Goal: Task Accomplishment & Management: Complete application form

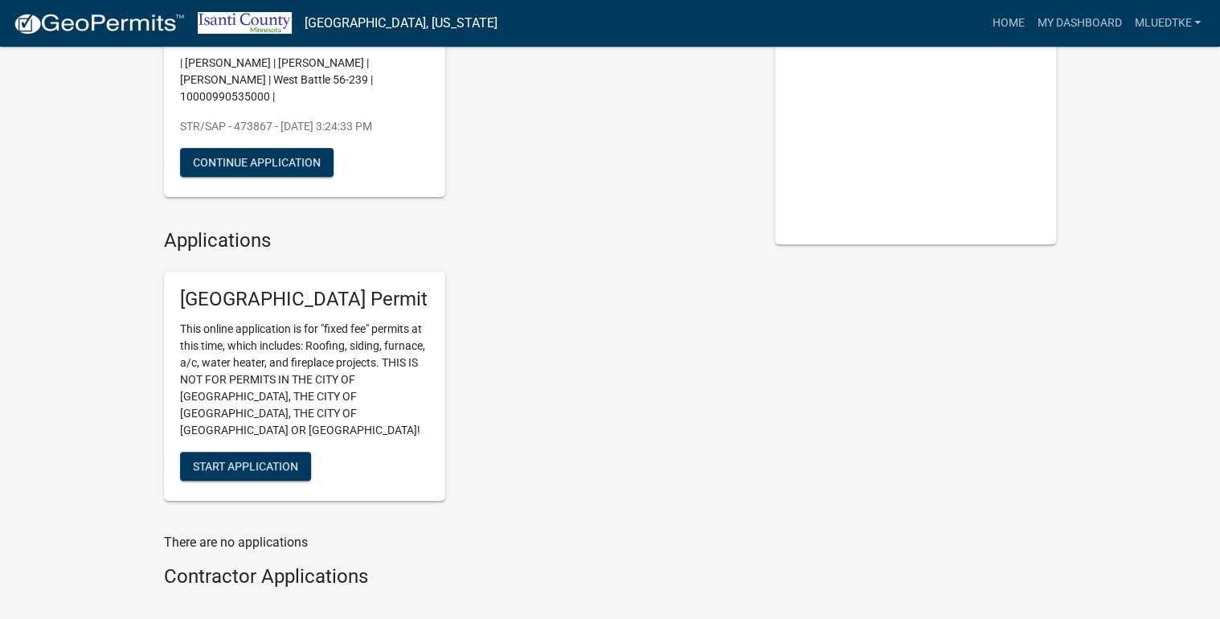
scroll to position [257, 0]
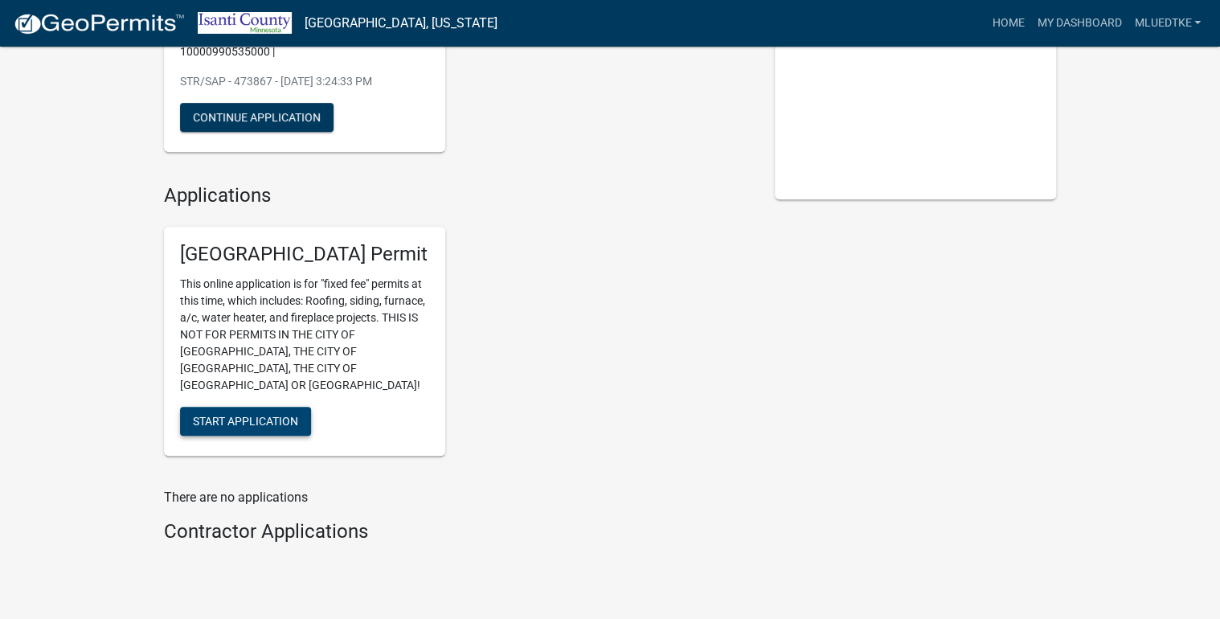
click at [235, 414] on span "Start Application" at bounding box center [245, 420] width 105 height 13
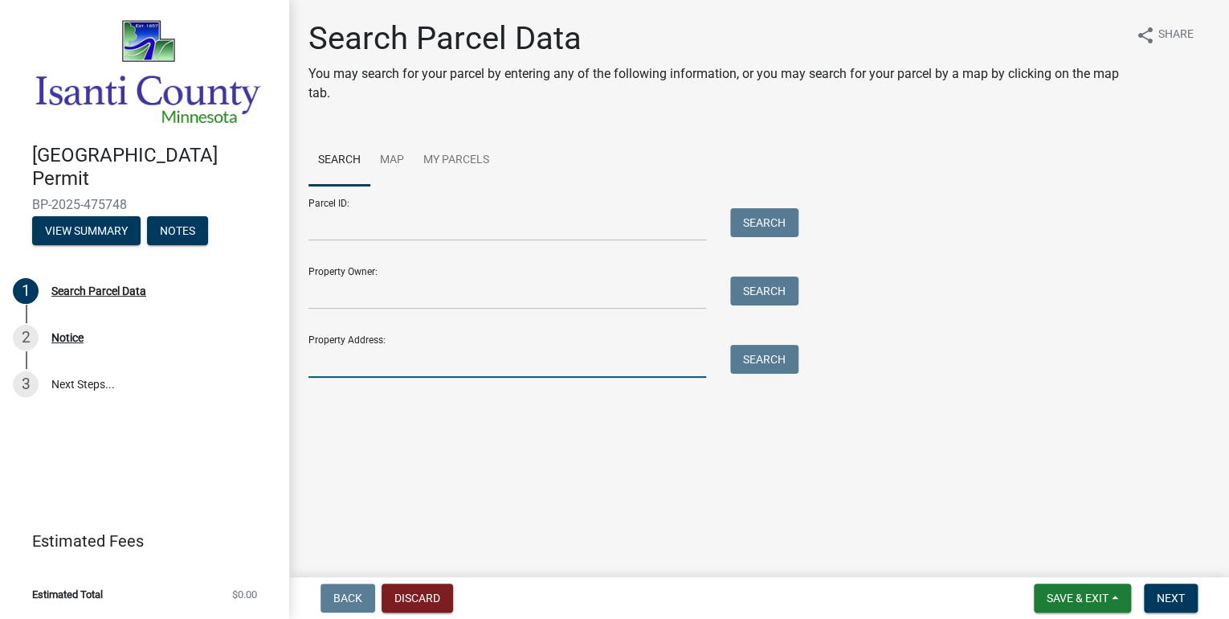
click at [381, 363] on input "Property Address:" at bounding box center [508, 361] width 398 height 33
type input "33546 hel"
click at [759, 364] on button "Search" at bounding box center [764, 359] width 68 height 29
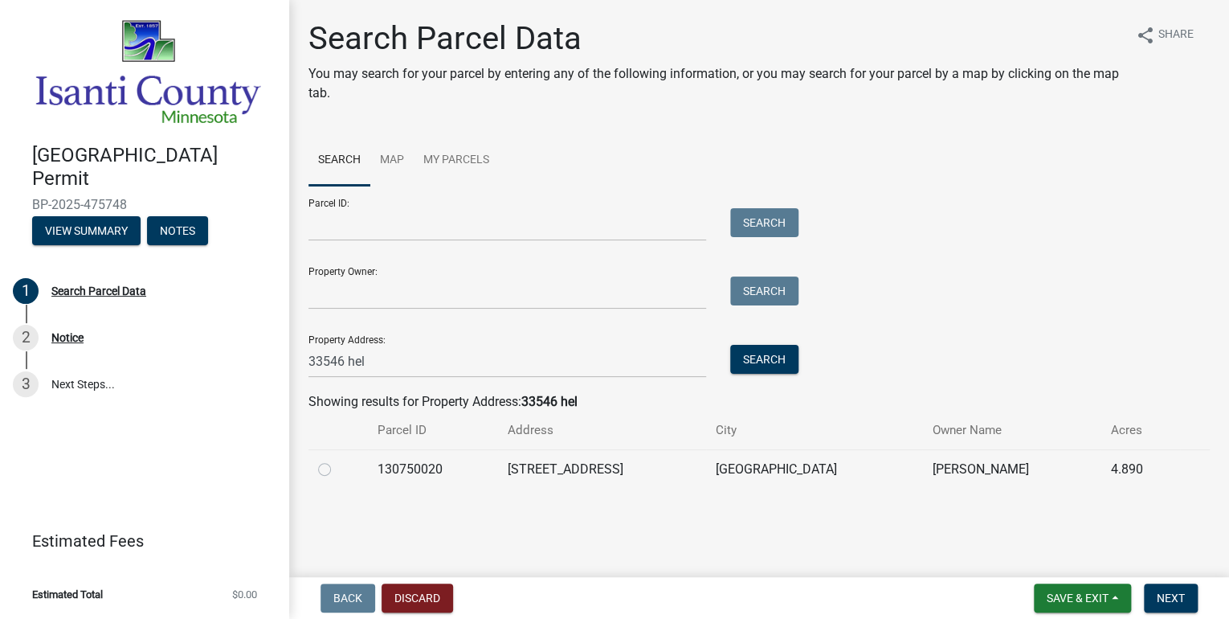
click at [337, 460] on label at bounding box center [337, 460] width 0 height 0
click at [337, 469] on input "radio" at bounding box center [342, 465] width 10 height 10
radio input "true"
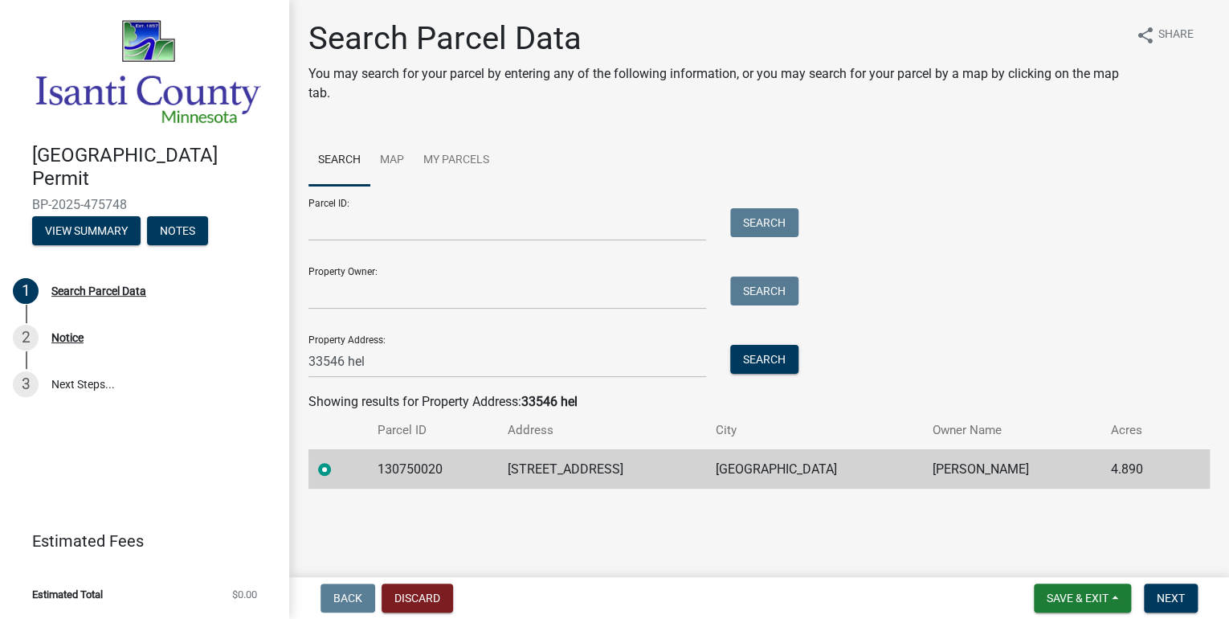
click at [337, 460] on label at bounding box center [337, 460] width 0 height 0
click at [337, 468] on input "radio" at bounding box center [342, 465] width 10 height 10
click at [1181, 598] on span "Next" at bounding box center [1171, 597] width 28 height 13
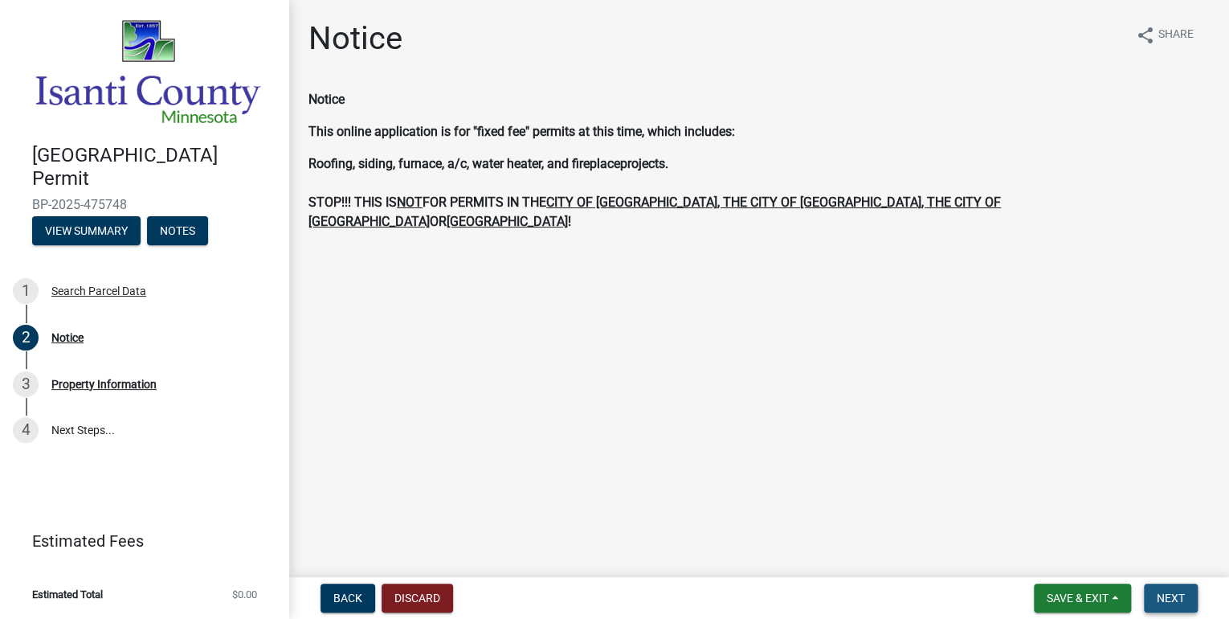
click at [1177, 597] on span "Next" at bounding box center [1171, 597] width 28 height 13
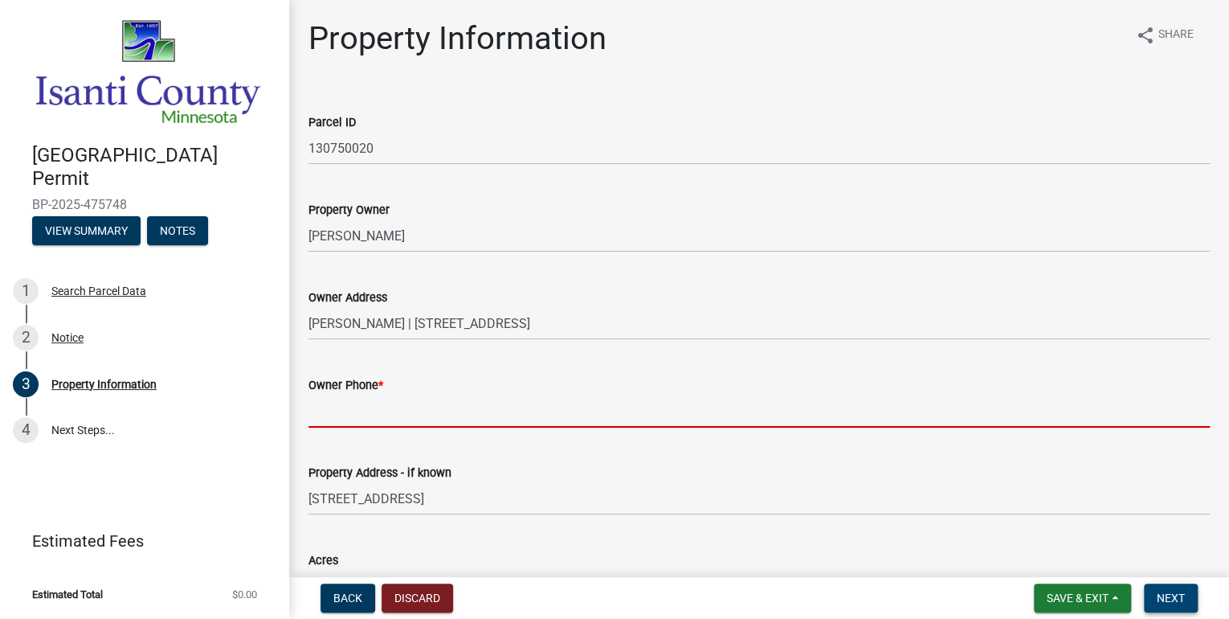
click at [411, 406] on input "Owner Phone *" at bounding box center [759, 410] width 901 height 33
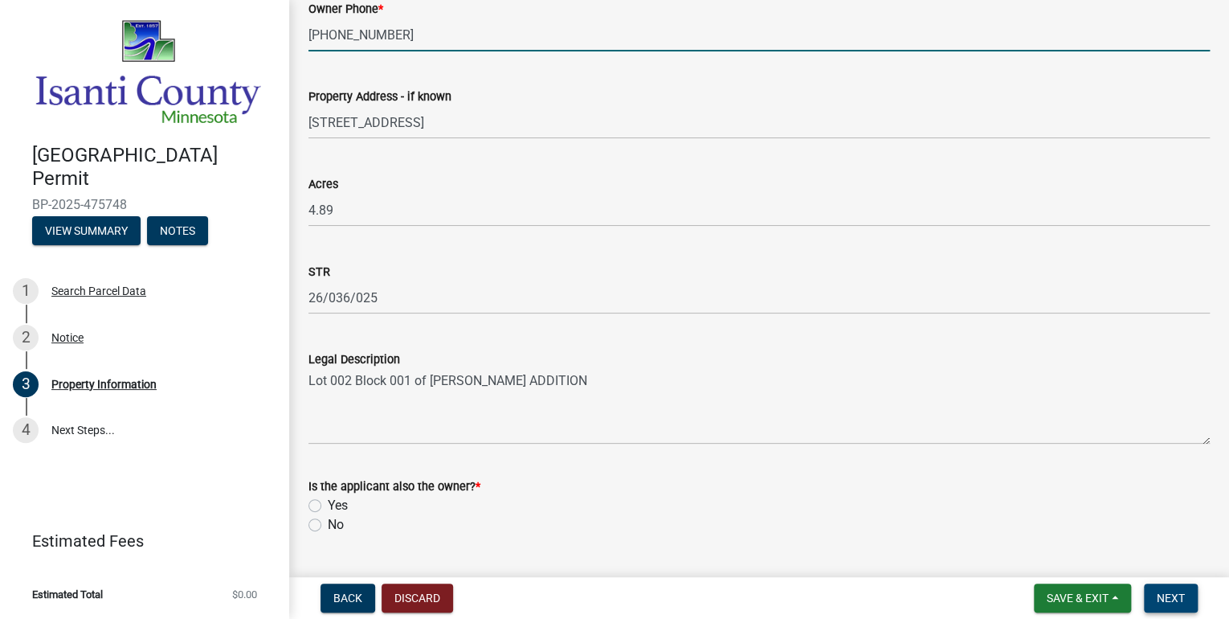
scroll to position [450, 0]
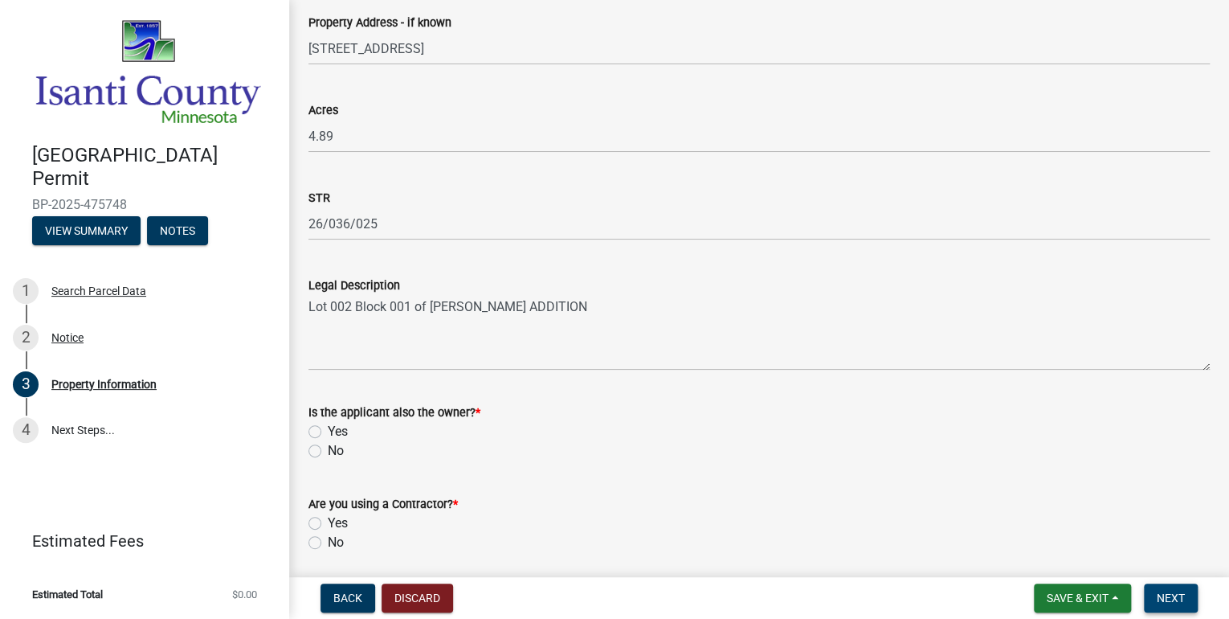
type input "[PHONE_NUMBER]"
click at [328, 450] on label "No" at bounding box center [336, 450] width 16 height 19
click at [328, 450] on input "No" at bounding box center [333, 446] width 10 height 10
radio input "true"
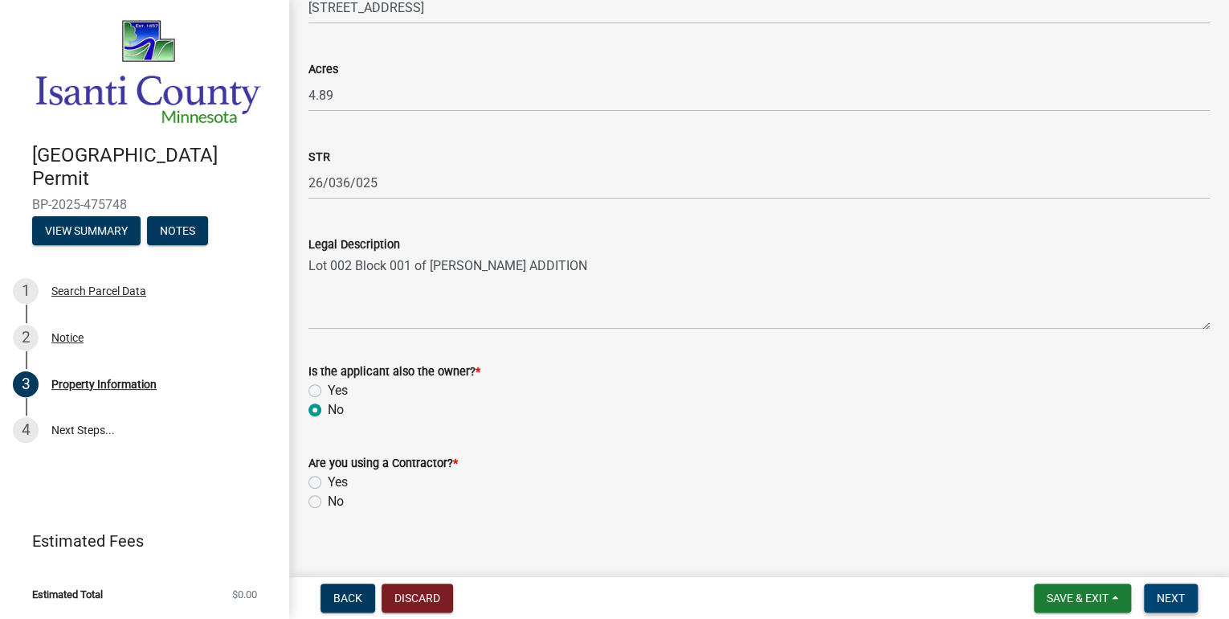
scroll to position [509, 0]
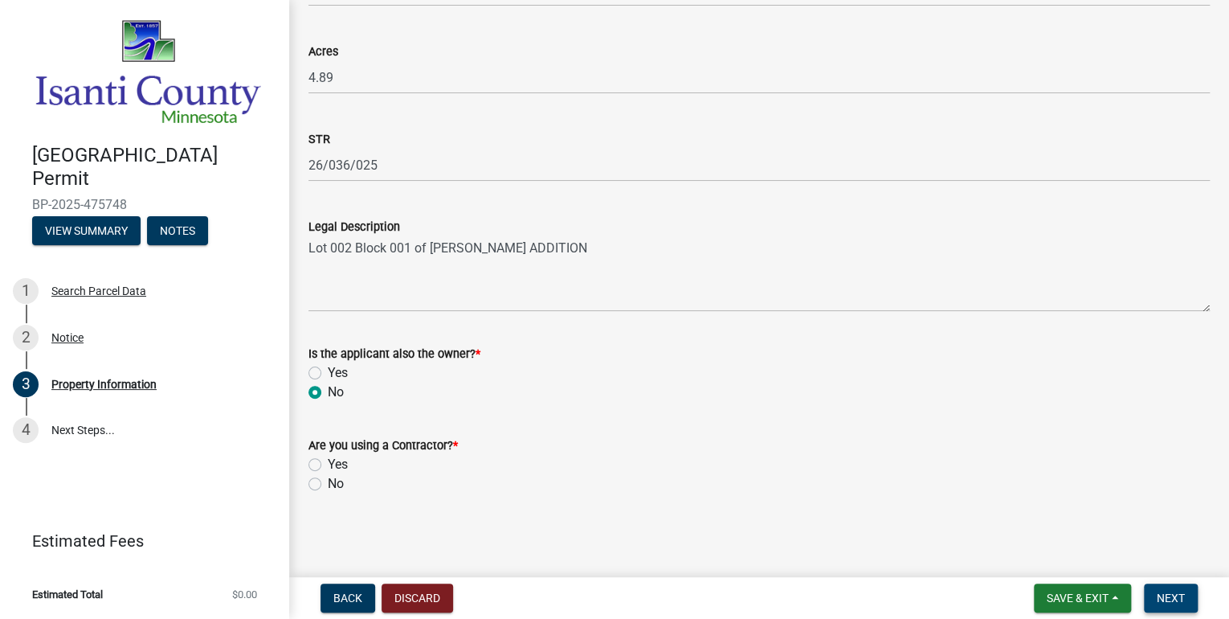
click at [328, 464] on label "Yes" at bounding box center [338, 464] width 20 height 19
click at [328, 464] on input "Yes" at bounding box center [333, 460] width 10 height 10
radio input "true"
click at [1176, 602] on span "Next" at bounding box center [1171, 597] width 28 height 13
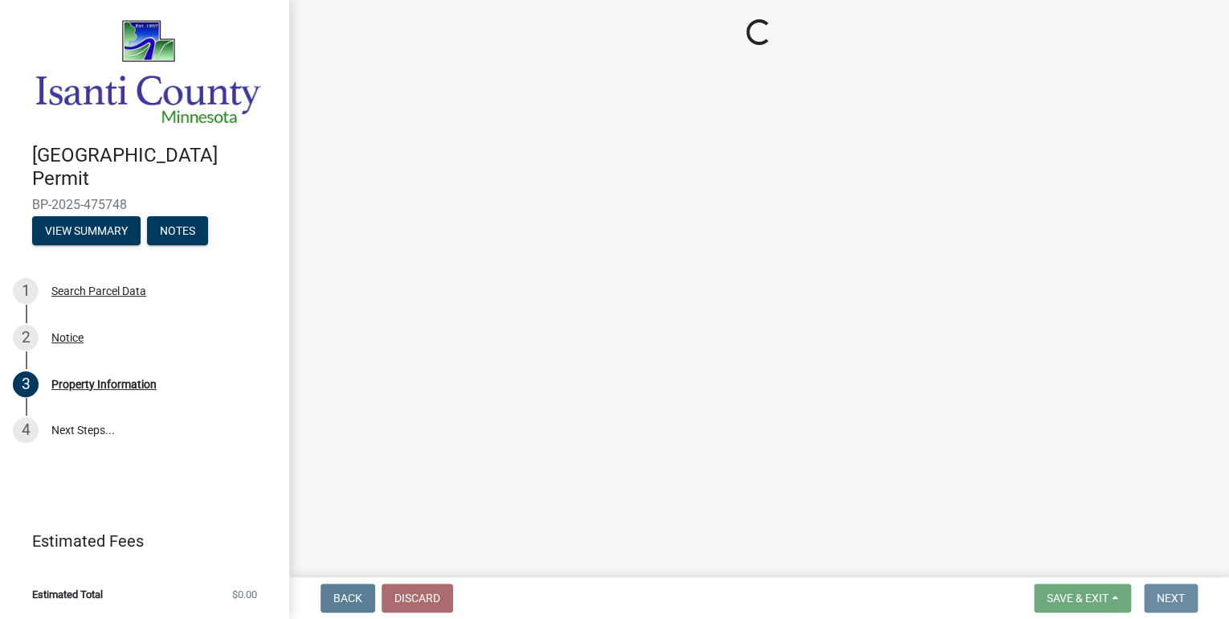
scroll to position [0, 0]
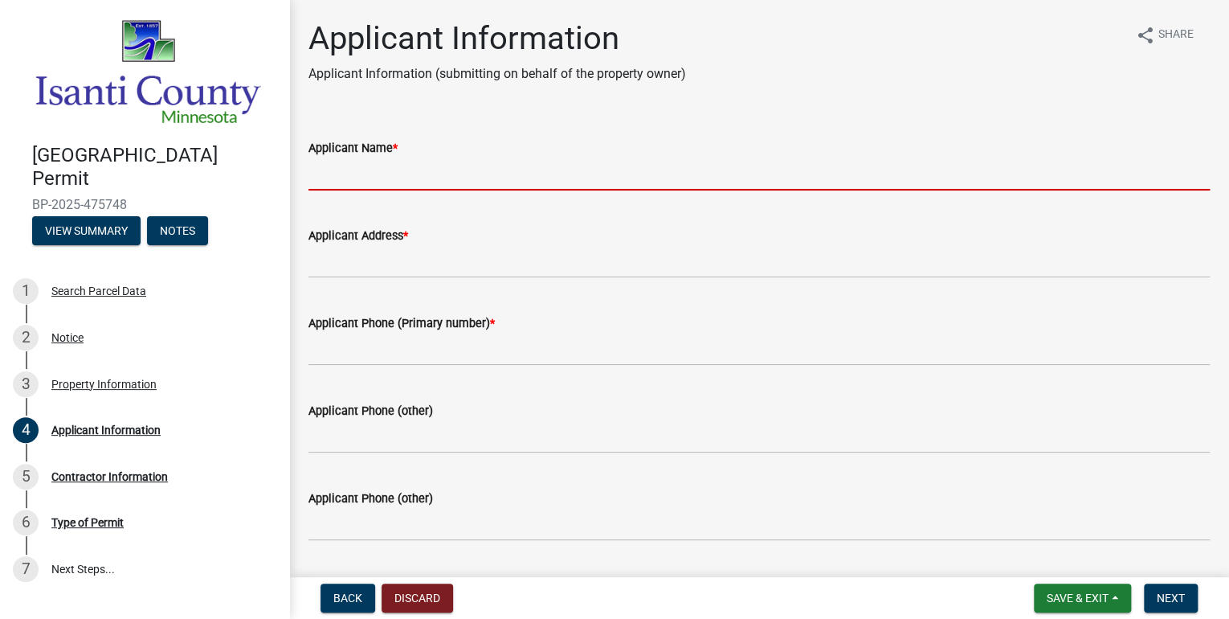
click at [443, 171] on input "Applicant Name *" at bounding box center [759, 173] width 901 height 33
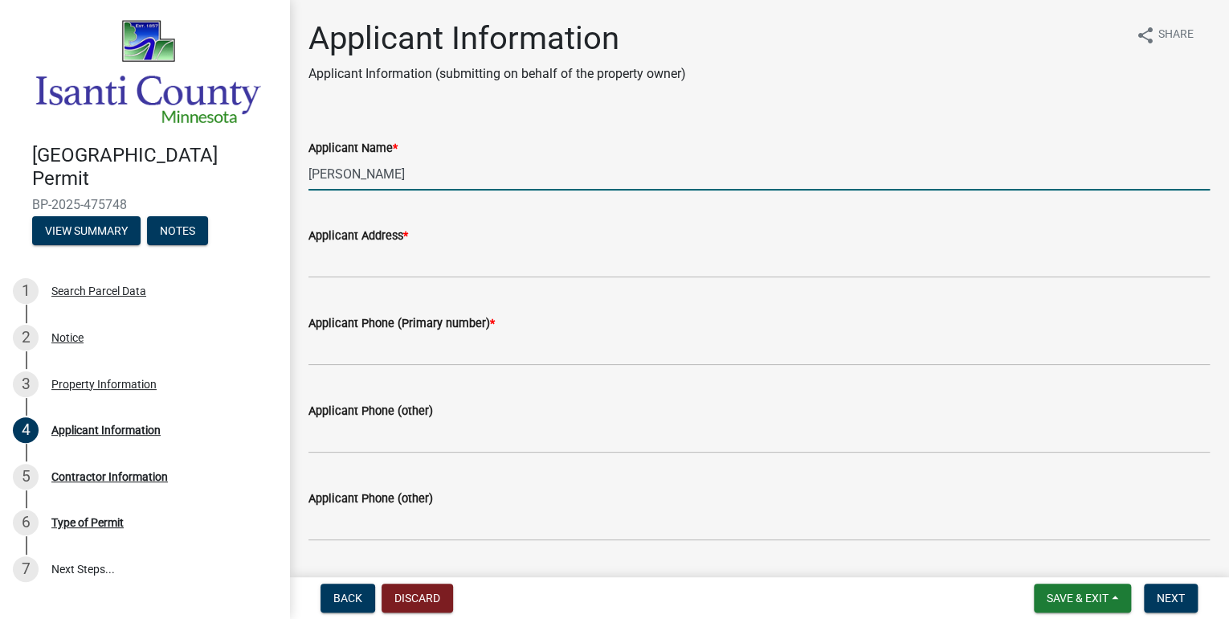
type input "[PERSON_NAME]"
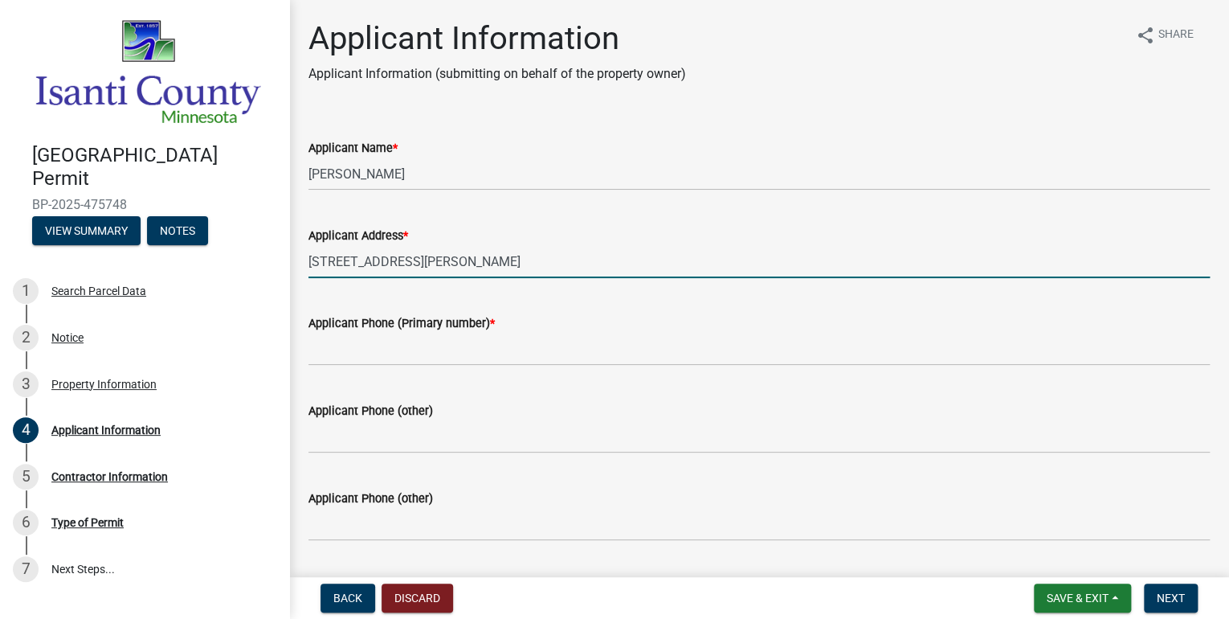
type input "[STREET_ADDRESS][PERSON_NAME]"
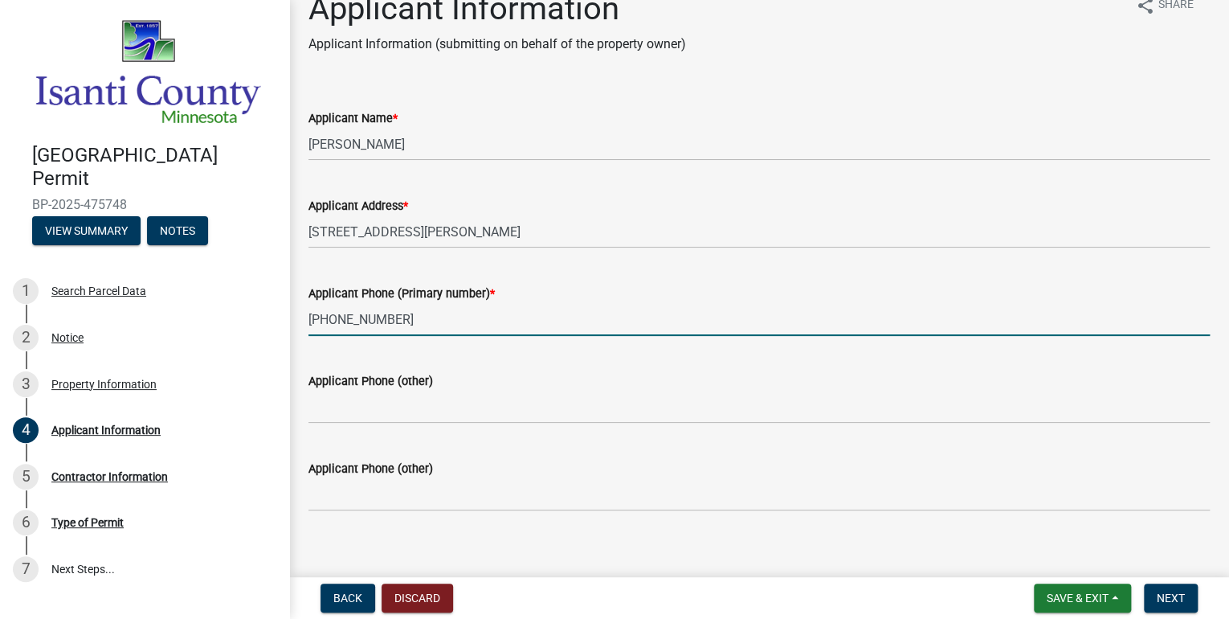
scroll to position [46, 0]
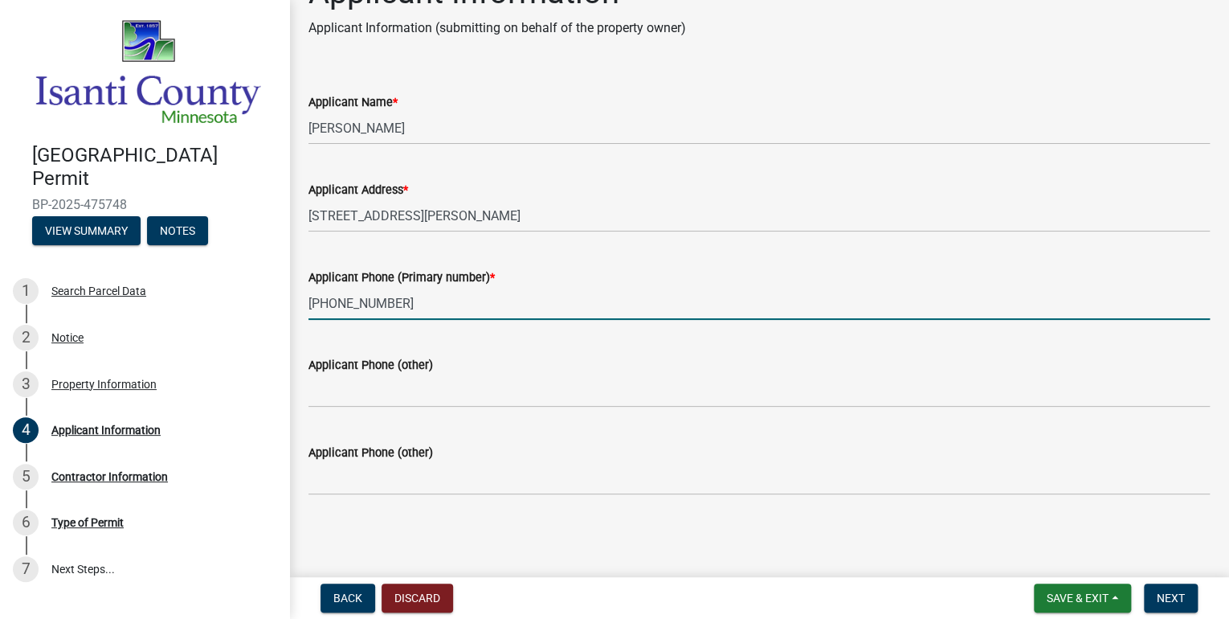
type input "[PHONE_NUMBER]"
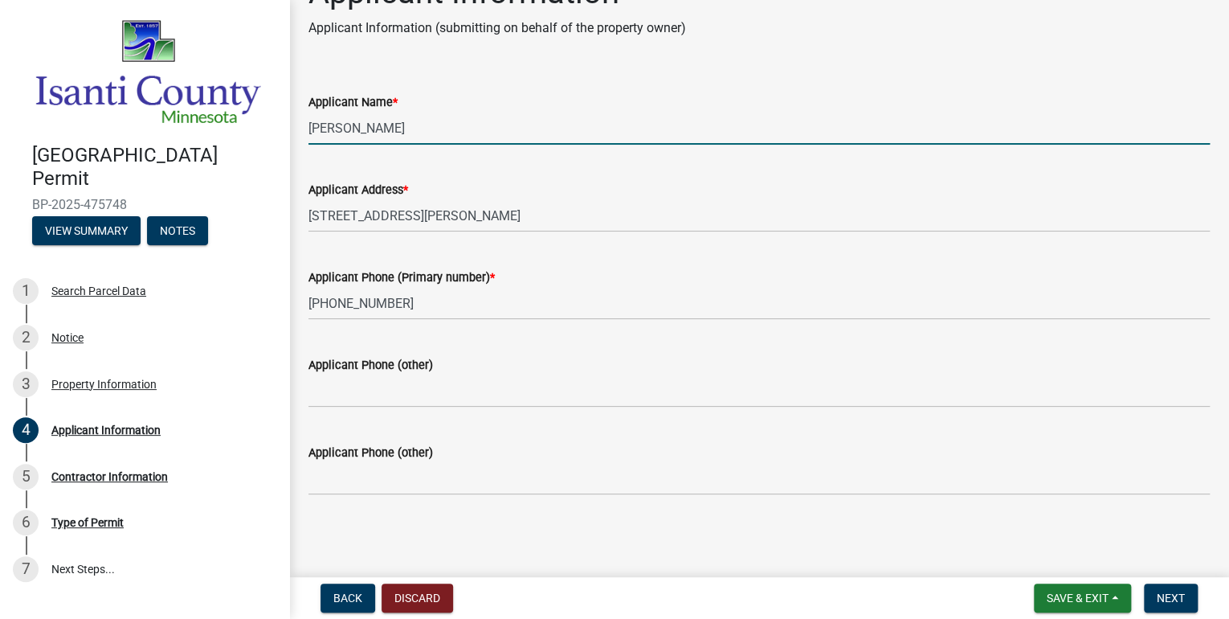
drag, startPoint x: 396, startPoint y: 121, endPoint x: 260, endPoint y: 122, distance: 135.8
click at [259, 129] on div "[GEOGRAPHIC_DATA] Permit BP-2025-475748 View Summary Notes 1 Search Parcel Data…" at bounding box center [614, 309] width 1229 height 619
type input "[PERSON_NAME] Companies"
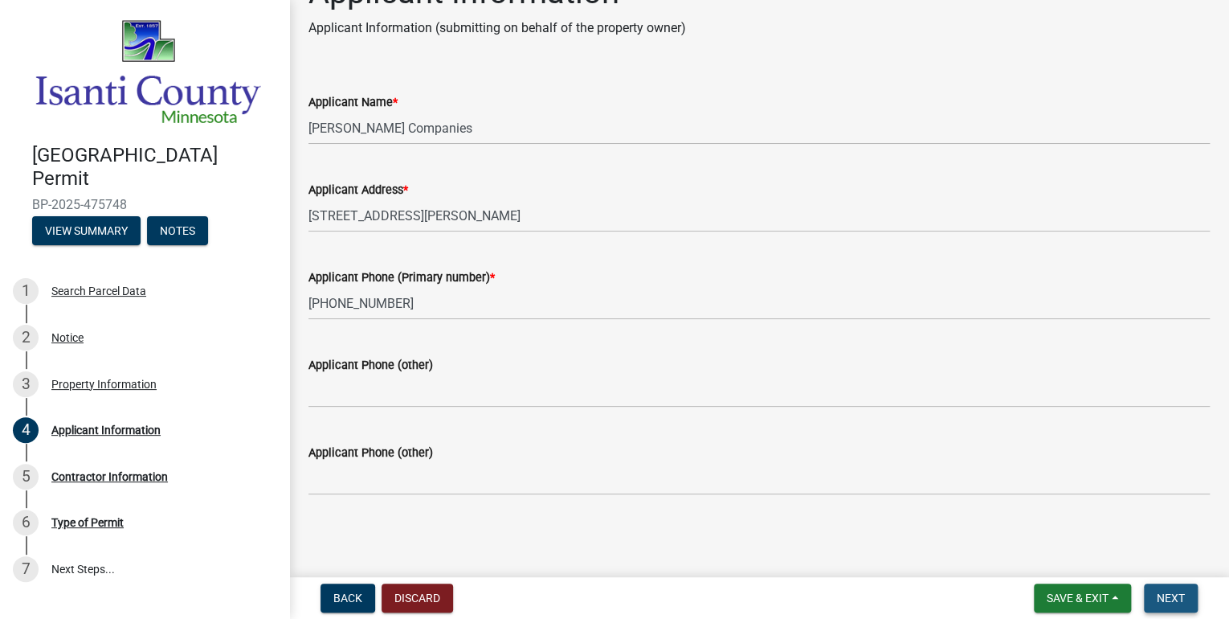
click at [1179, 600] on span "Next" at bounding box center [1171, 597] width 28 height 13
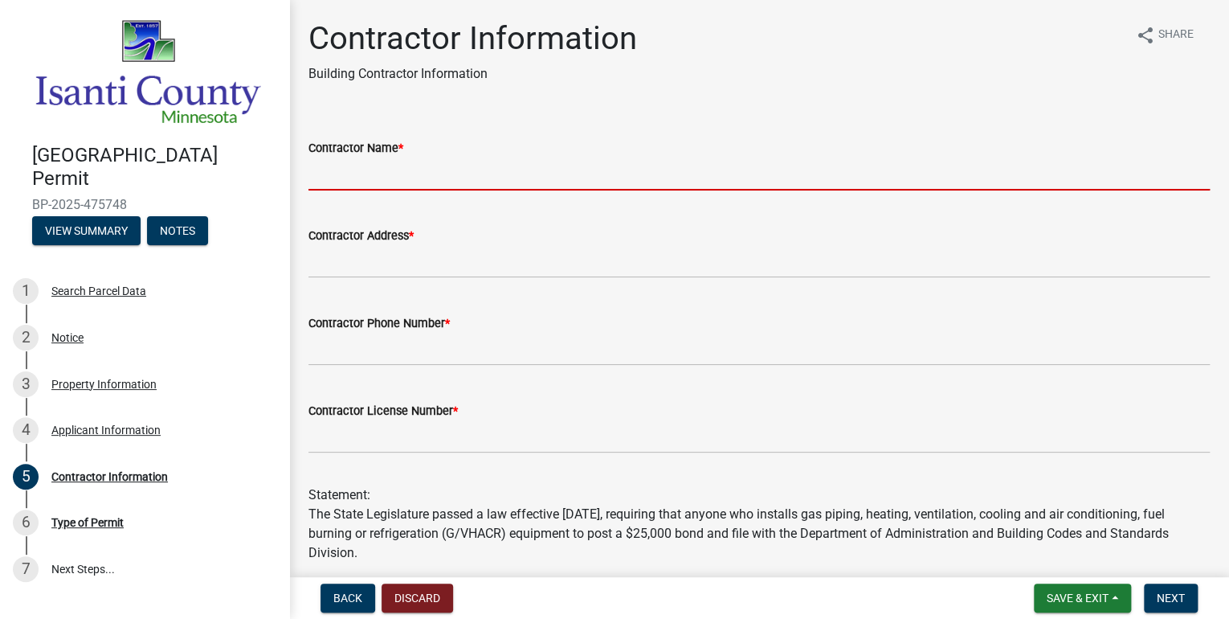
click at [354, 179] on input "Contractor Name *" at bounding box center [759, 173] width 901 height 33
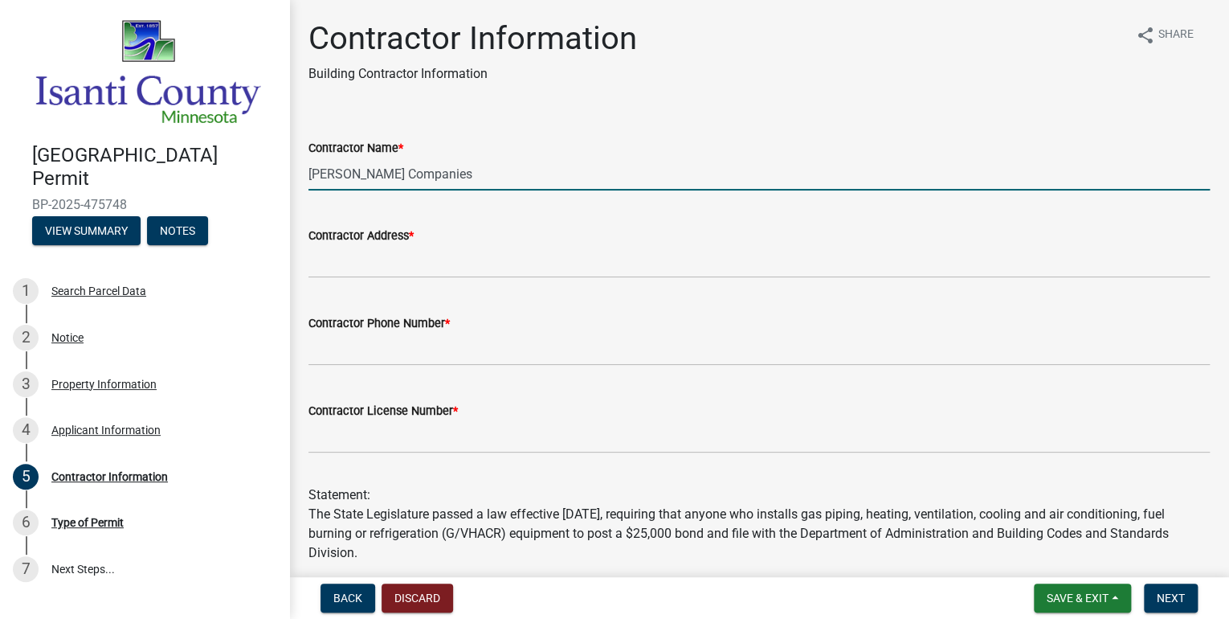
type input "[PERSON_NAME] Companies"
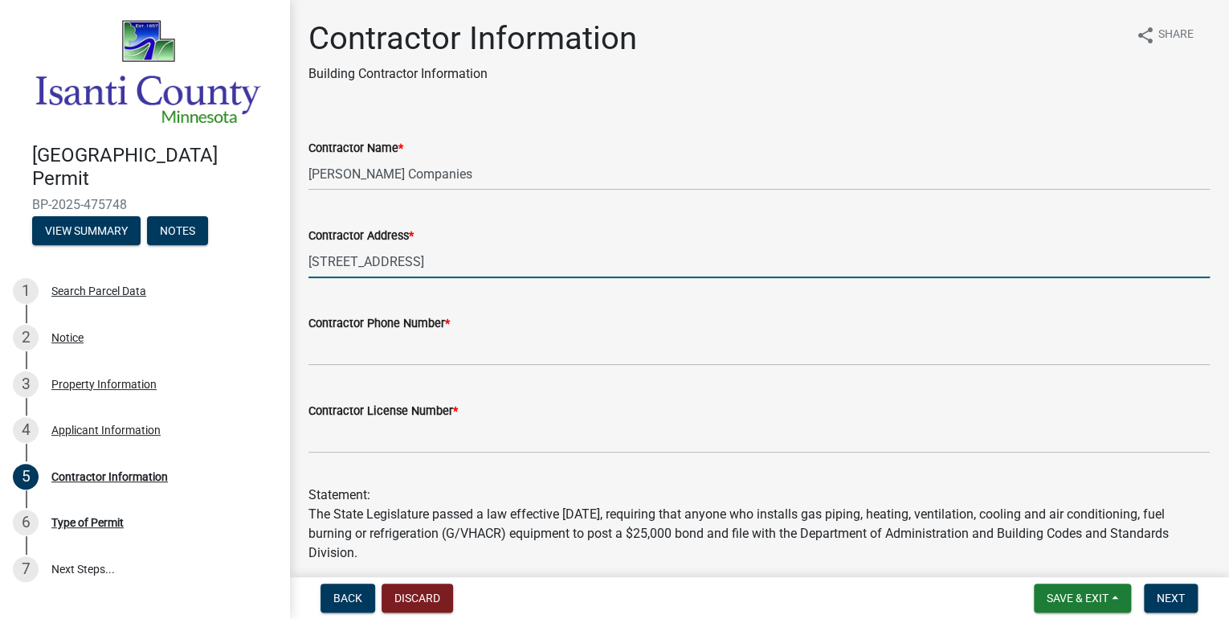
type input "[STREET_ADDRESS]"
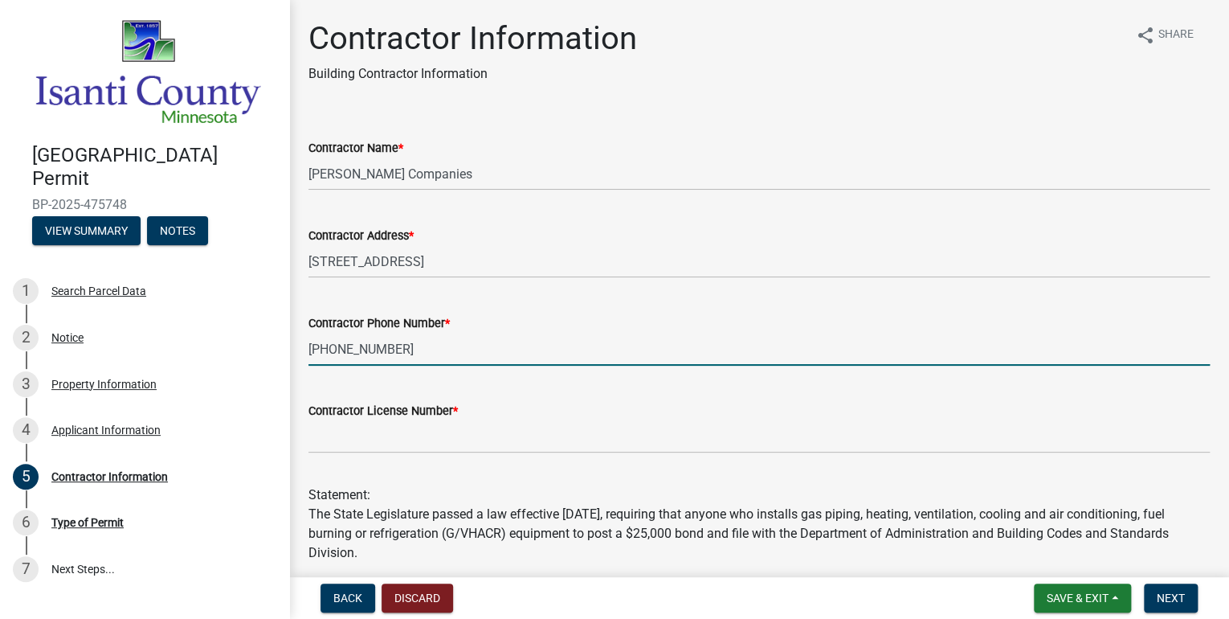
type input "[PHONE_NUMBER]"
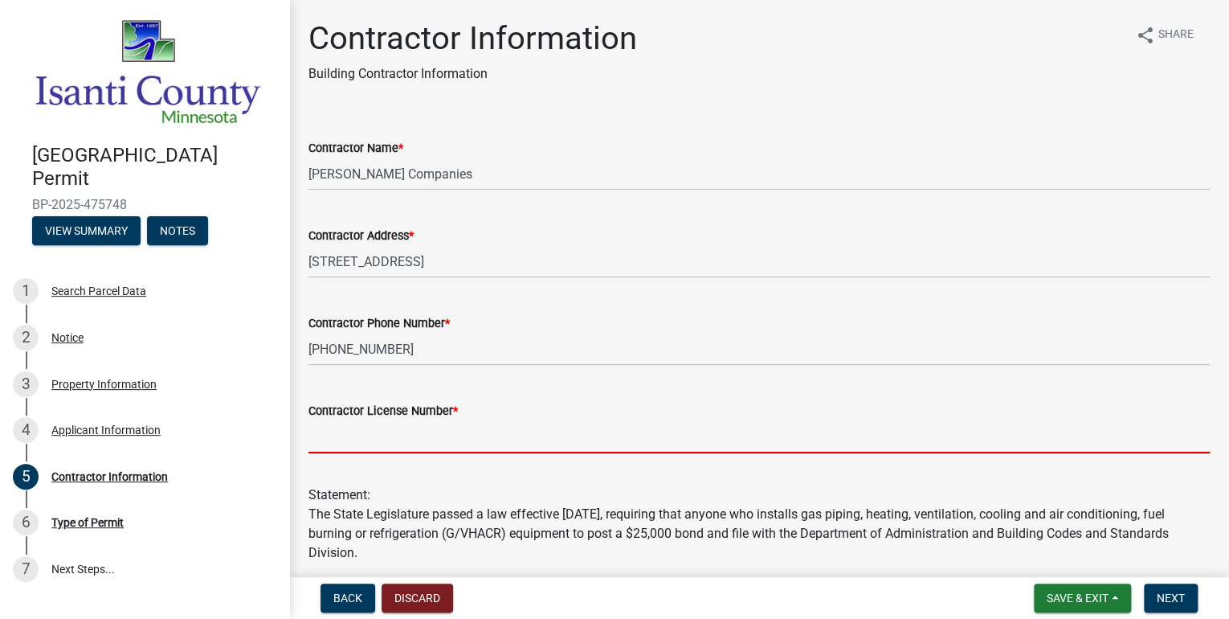
click at [591, 436] on input "Contractor License Number *" at bounding box center [759, 436] width 901 height 33
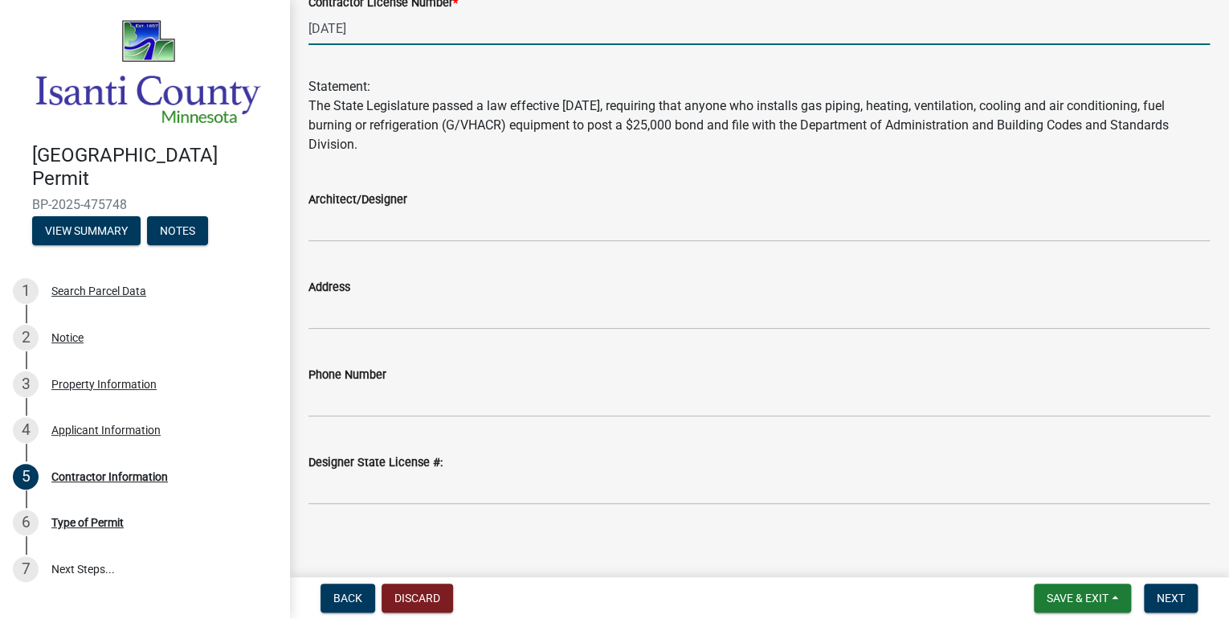
scroll to position [418, 0]
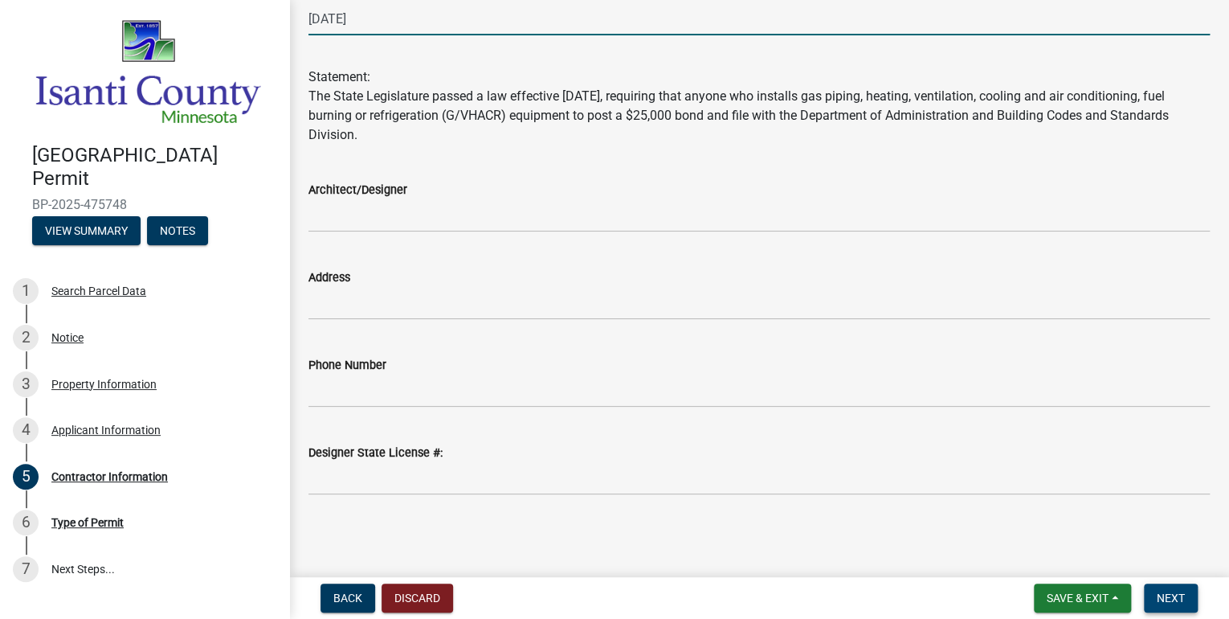
type input "[DATE]"
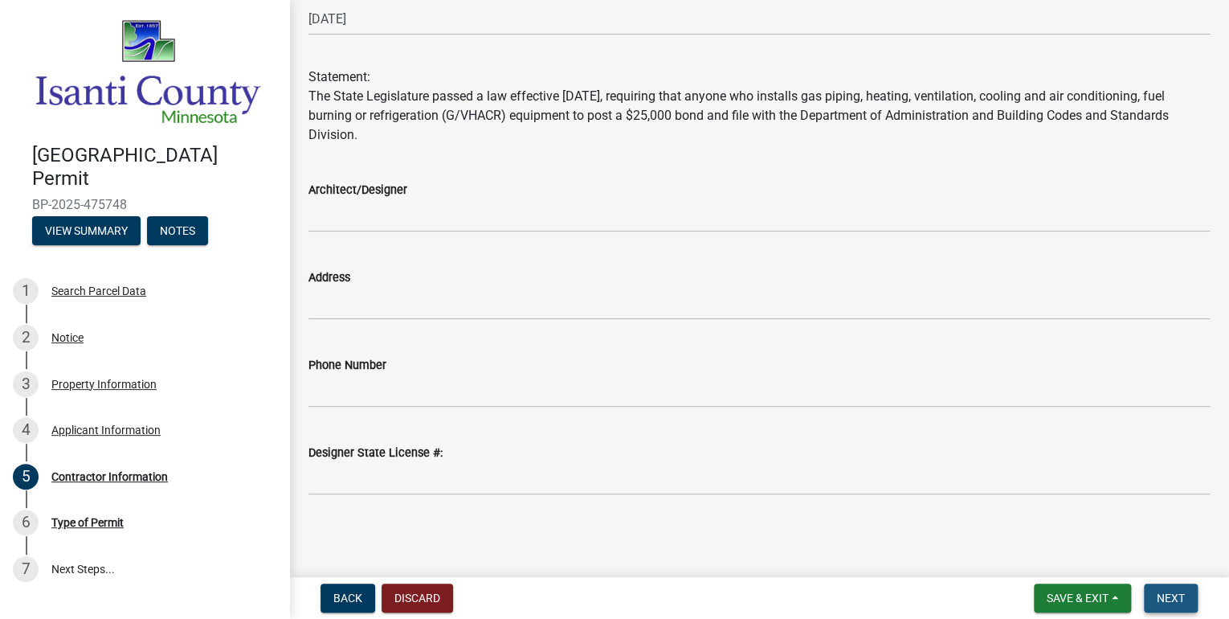
click at [1176, 599] on span "Next" at bounding box center [1171, 597] width 28 height 13
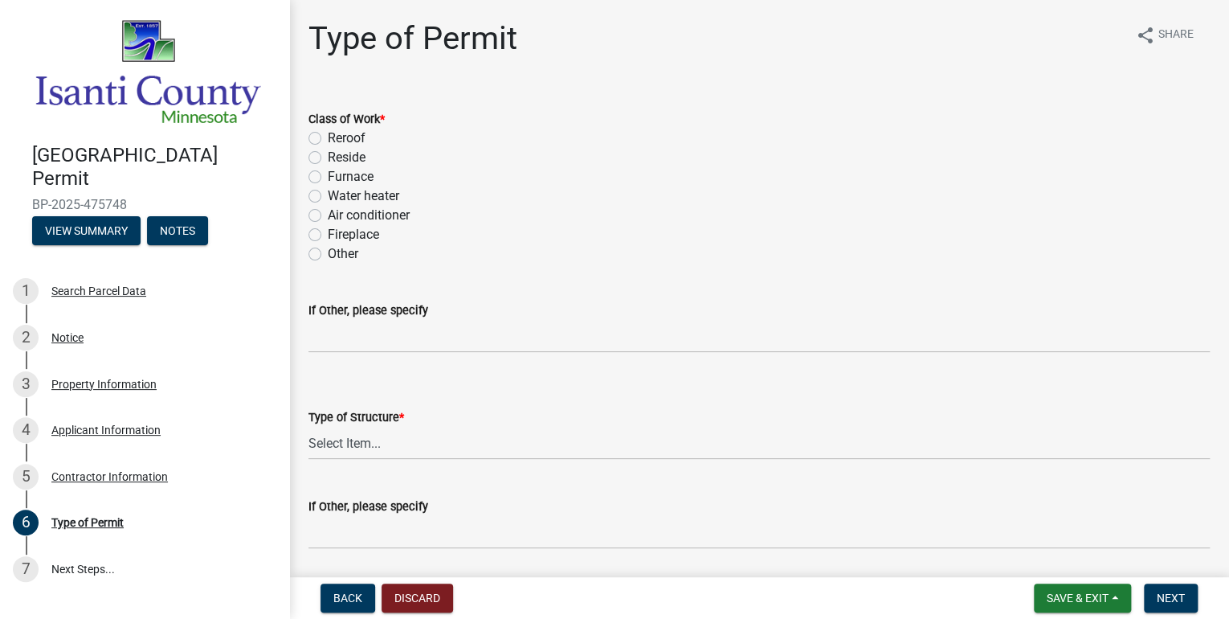
click at [328, 157] on label "Reside" at bounding box center [347, 157] width 38 height 19
click at [328, 157] on input "Reside" at bounding box center [333, 153] width 10 height 10
radio input "true"
click at [342, 439] on select "Select Item... Accessory Commercial Single Family Agricultural Other N/A" at bounding box center [759, 443] width 901 height 33
click at [309, 427] on select "Select Item... Accessory Commercial Single Family Agricultural Other N/A" at bounding box center [759, 443] width 901 height 33
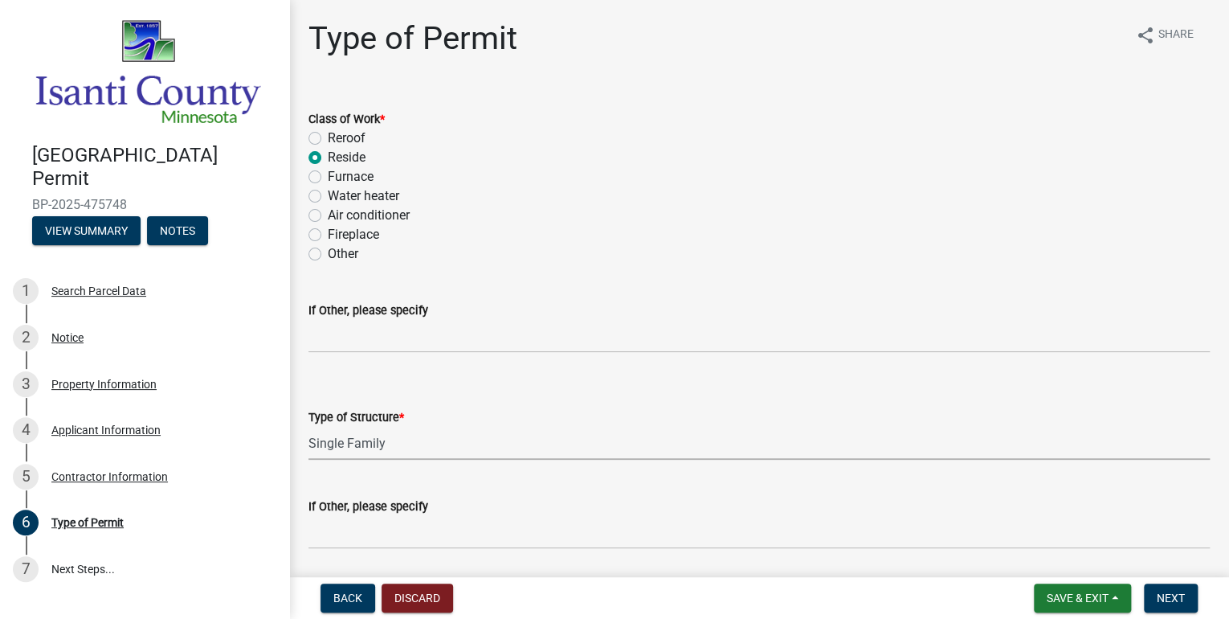
select select "eb4da8a3-282e-4d3e-a231-485219132635"
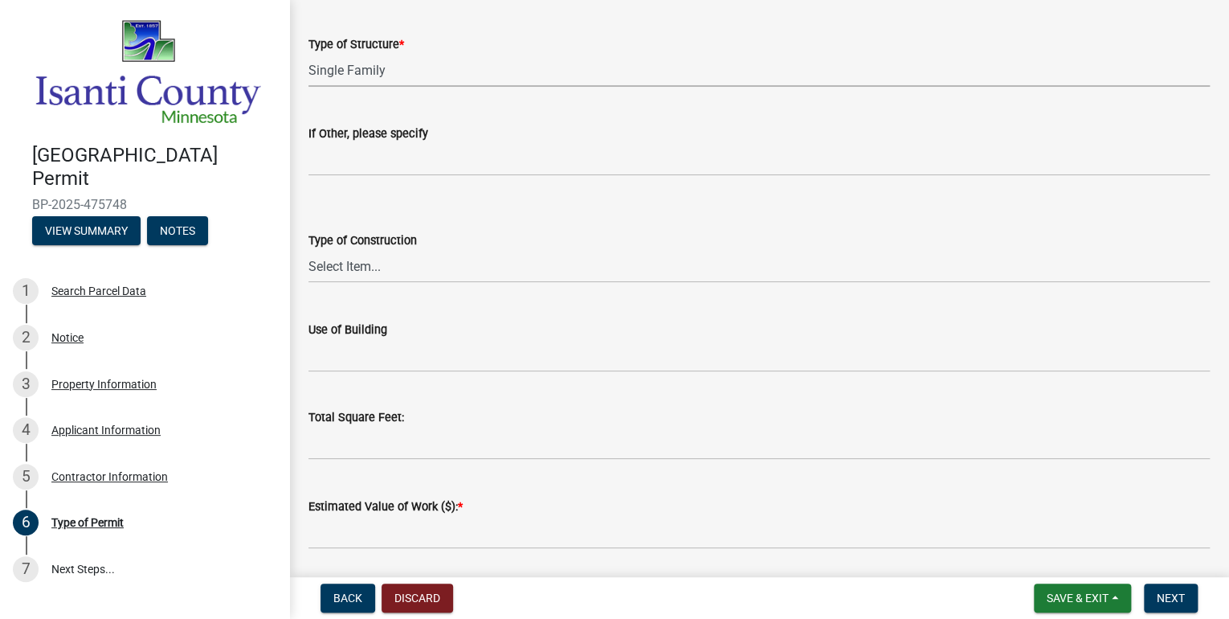
scroll to position [386, 0]
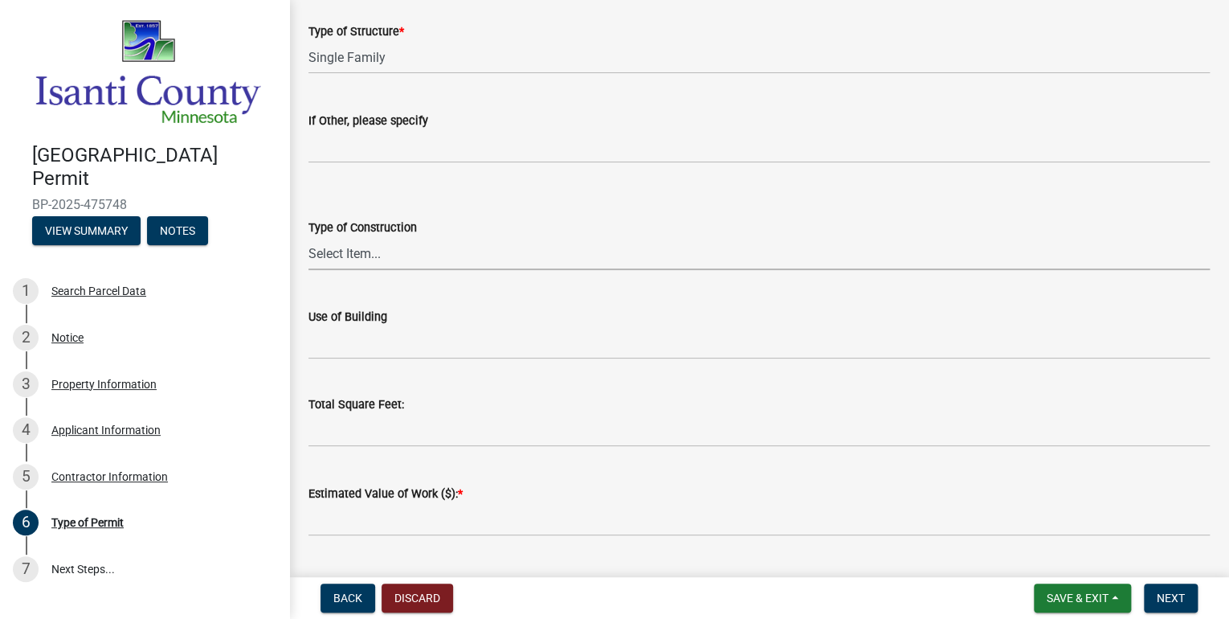
click at [376, 247] on select "Select Item... Wood Frame Masonry Metal Manufactured Modular Other" at bounding box center [759, 253] width 901 height 33
click at [309, 237] on select "Select Item... Wood Frame Masonry Metal Manufactured Modular Other" at bounding box center [759, 253] width 901 height 33
select select "0ece82dd-c883-4950-aa67-9a99a4f1235b"
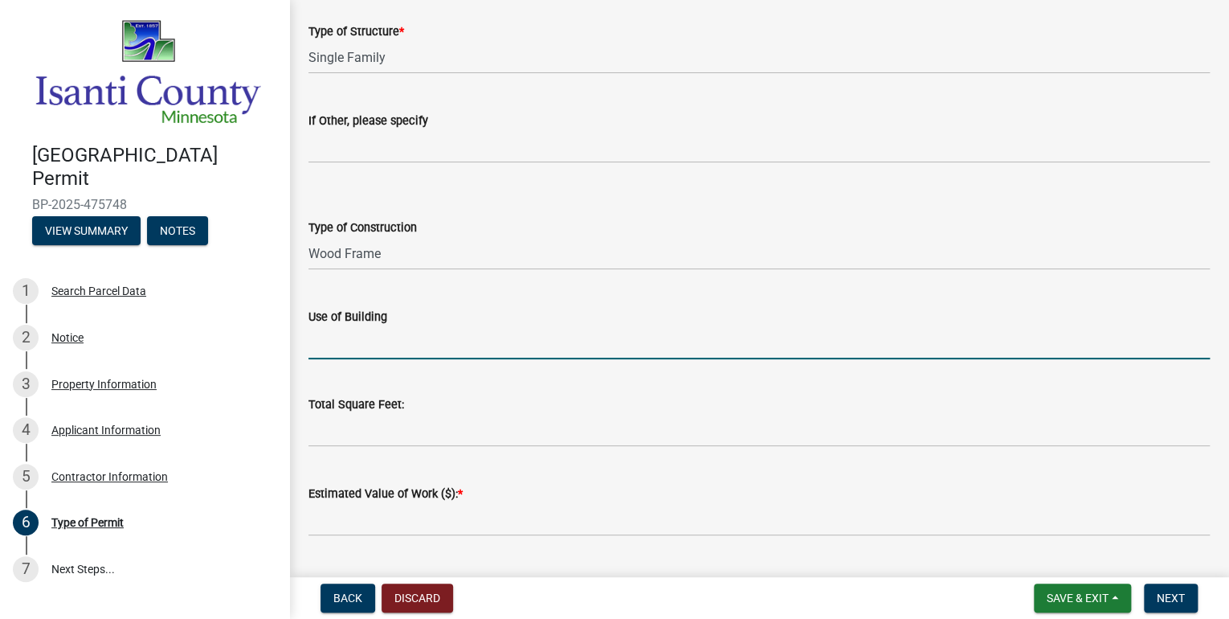
click at [442, 344] on input "Use of Building" at bounding box center [759, 342] width 901 height 33
type input "Residential"
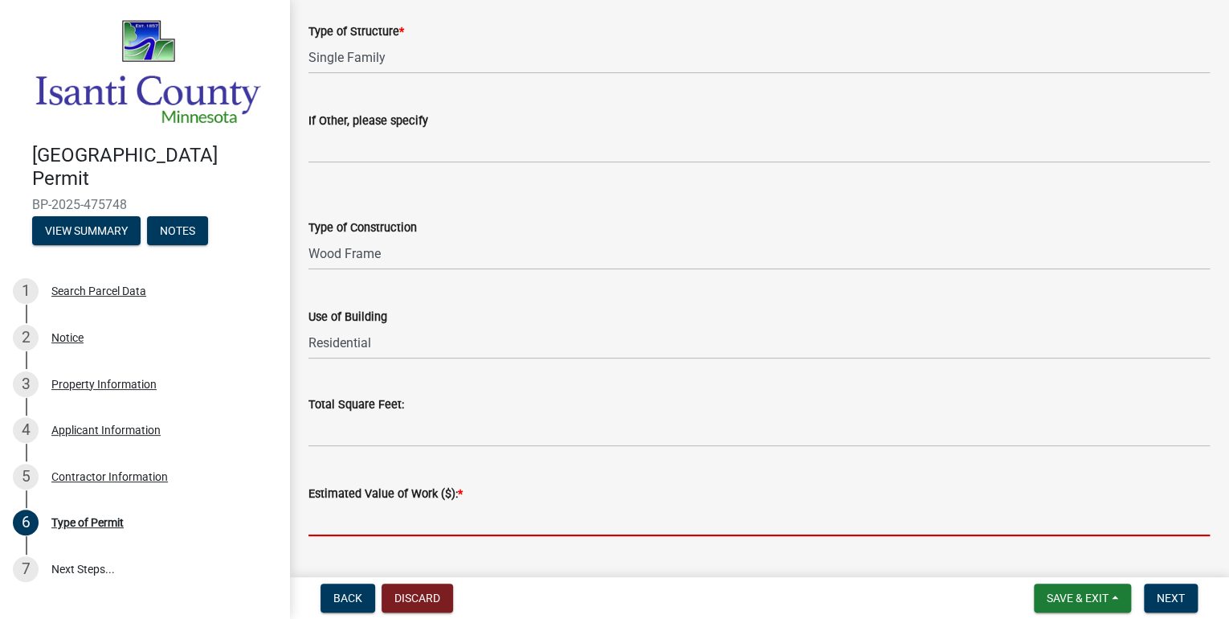
click at [434, 517] on input "text" at bounding box center [759, 519] width 901 height 33
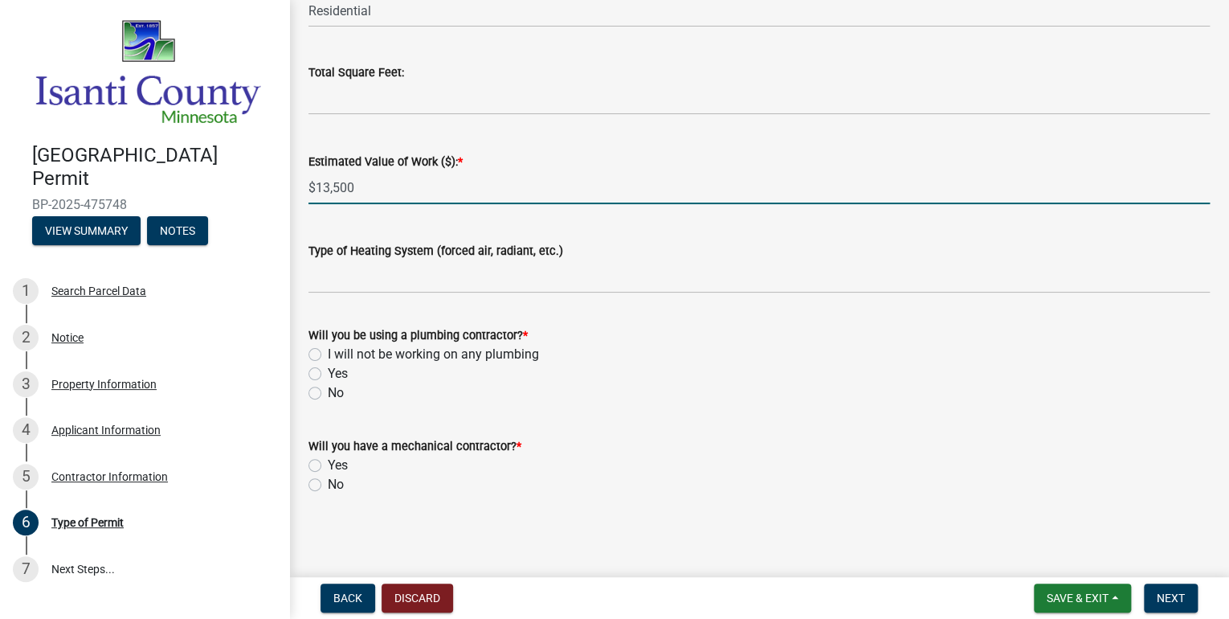
scroll to position [718, 0]
type input "13500"
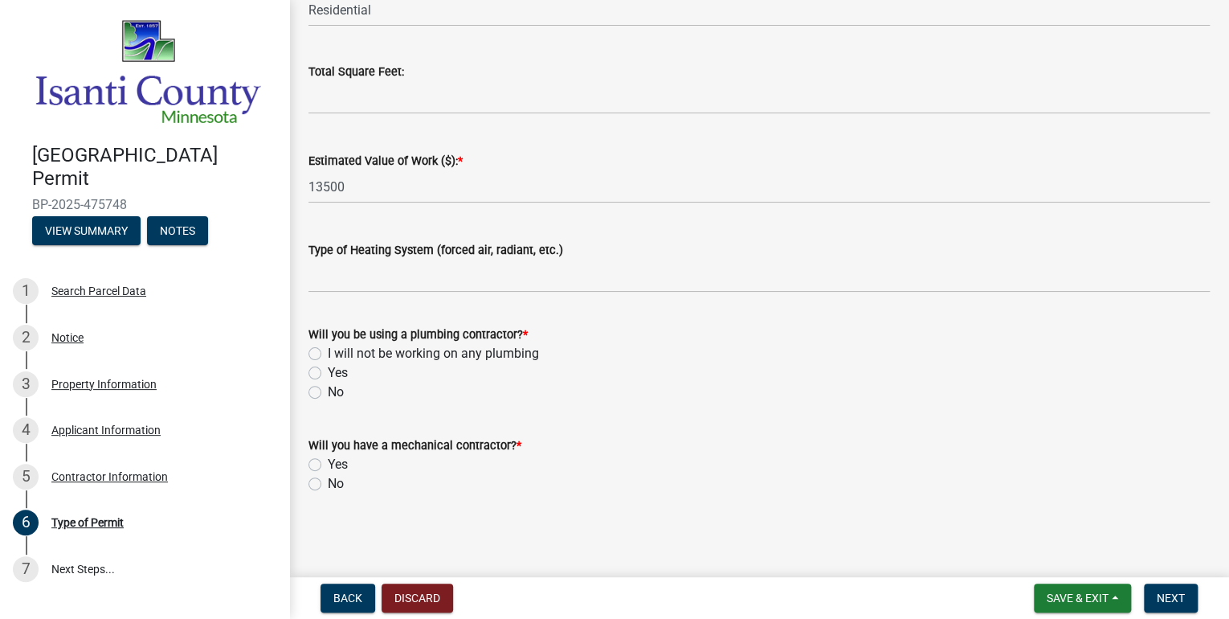
click at [328, 392] on label "No" at bounding box center [336, 391] width 16 height 19
click at [328, 392] on input "No" at bounding box center [333, 387] width 10 height 10
radio input "true"
drag, startPoint x: 316, startPoint y: 483, endPoint x: 370, endPoint y: 481, distance: 53.9
click at [328, 482] on label "No" at bounding box center [336, 483] width 16 height 19
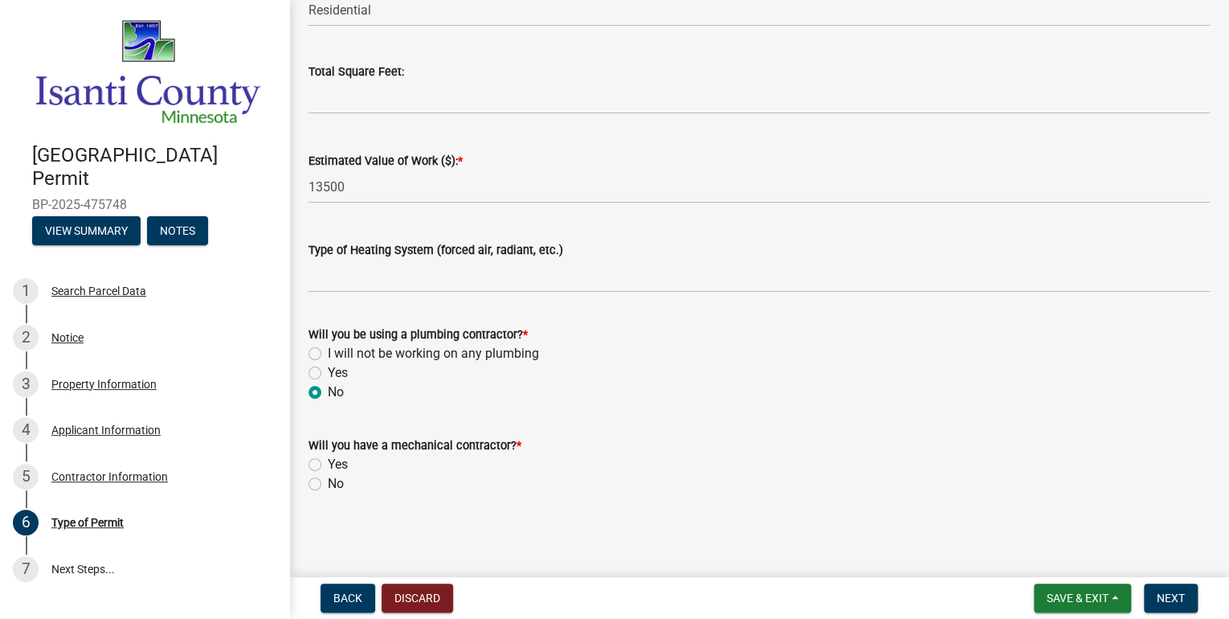
click at [328, 482] on input "No" at bounding box center [333, 479] width 10 height 10
radio input "true"
click at [1173, 595] on span "Next" at bounding box center [1171, 597] width 28 height 13
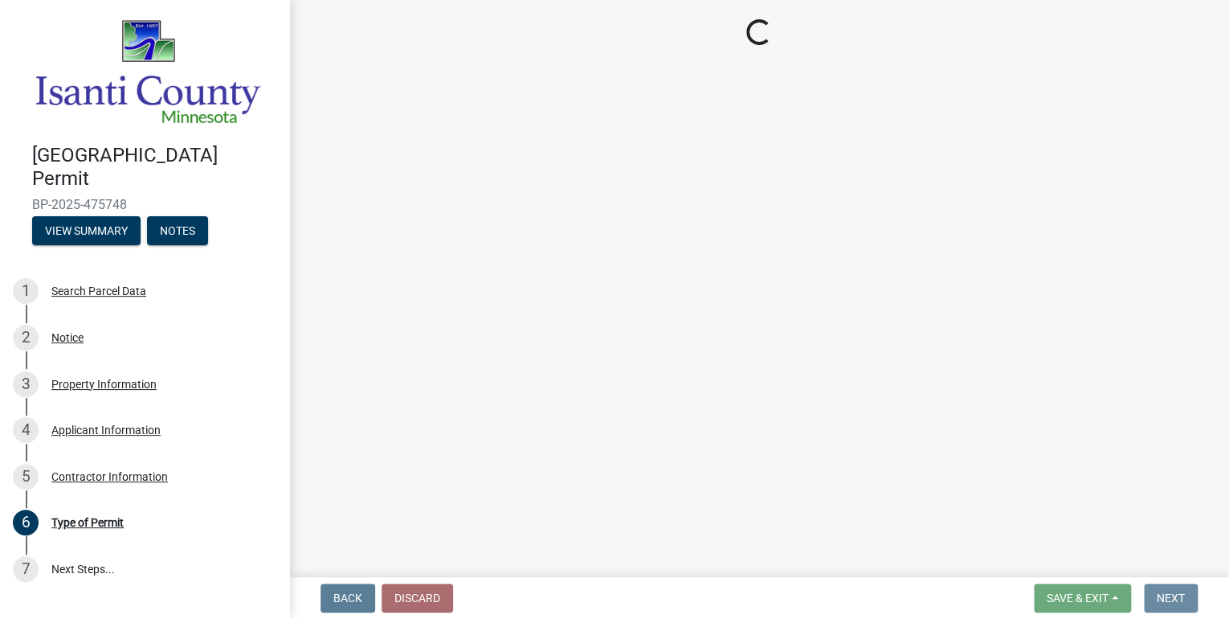
scroll to position [0, 0]
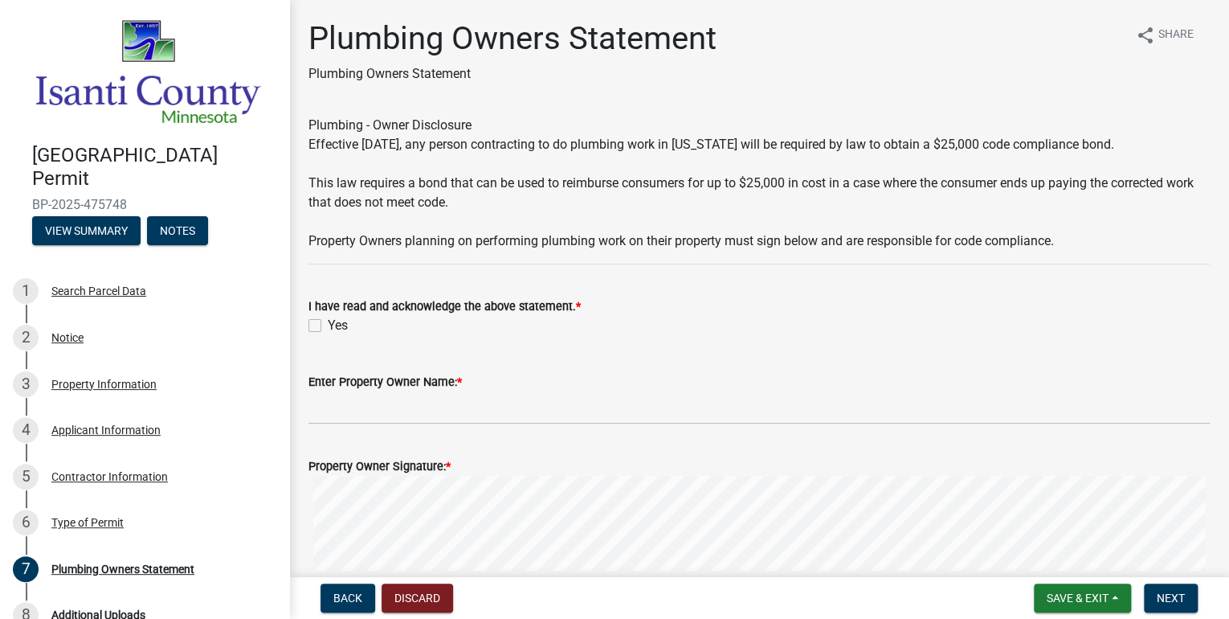
click at [328, 327] on label "Yes" at bounding box center [338, 325] width 20 height 19
click at [328, 326] on input "Yes" at bounding box center [333, 321] width 10 height 10
checkbox input "true"
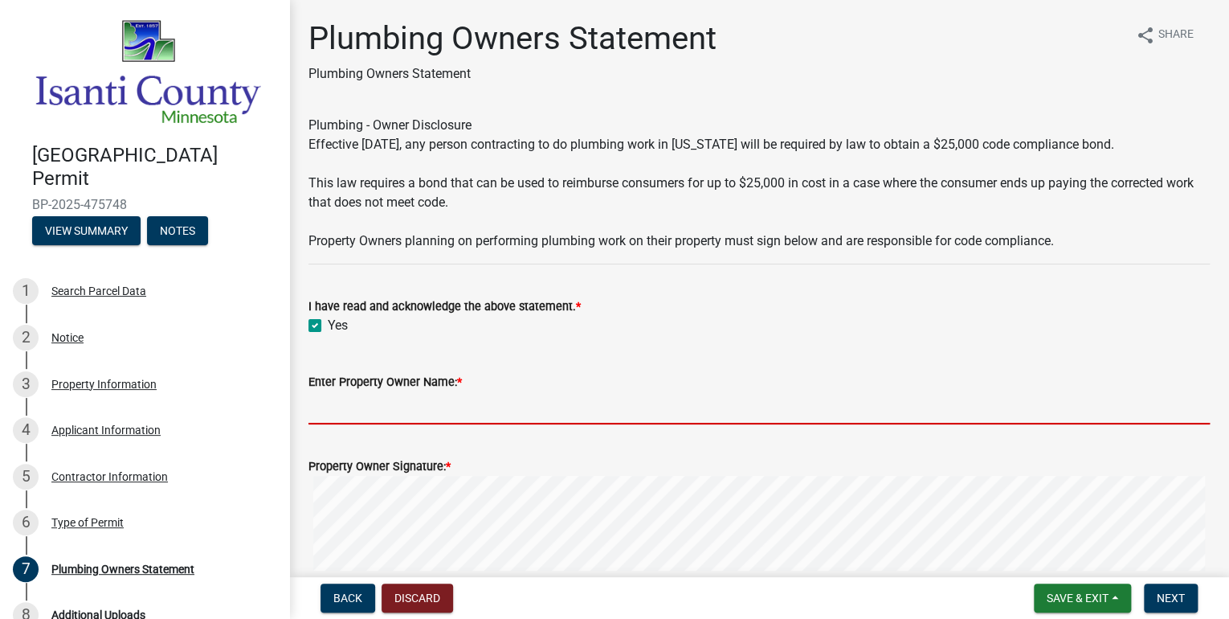
click at [375, 408] on input "Enter Property Owner Name: *" at bounding box center [759, 407] width 901 height 33
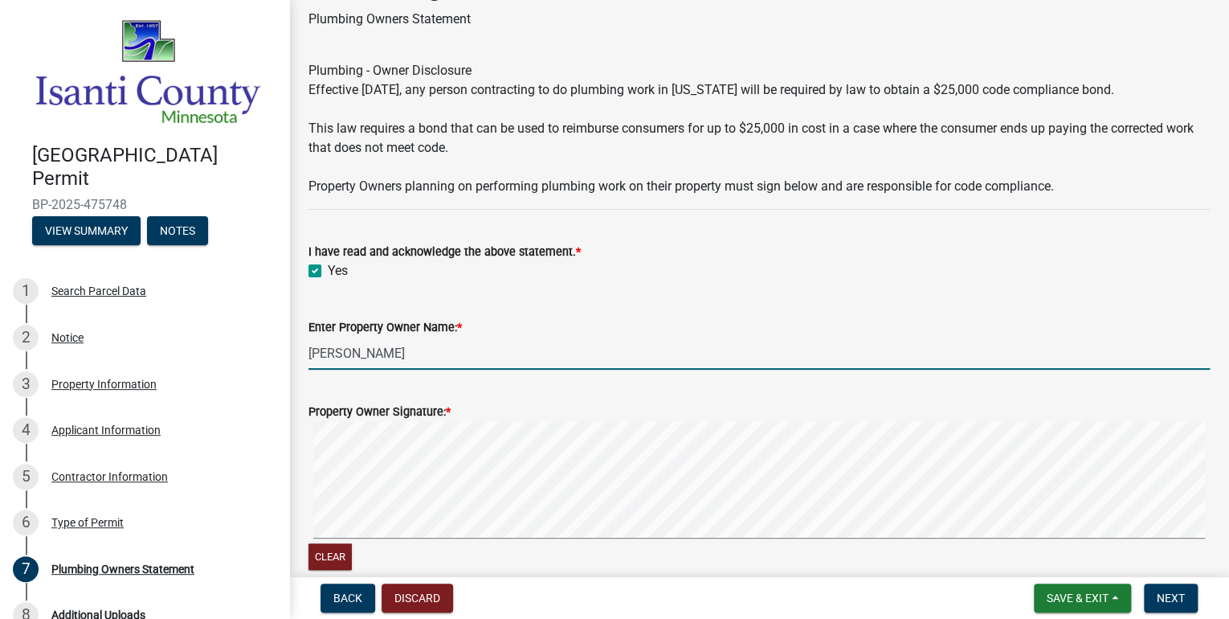
scroll to position [134, 0]
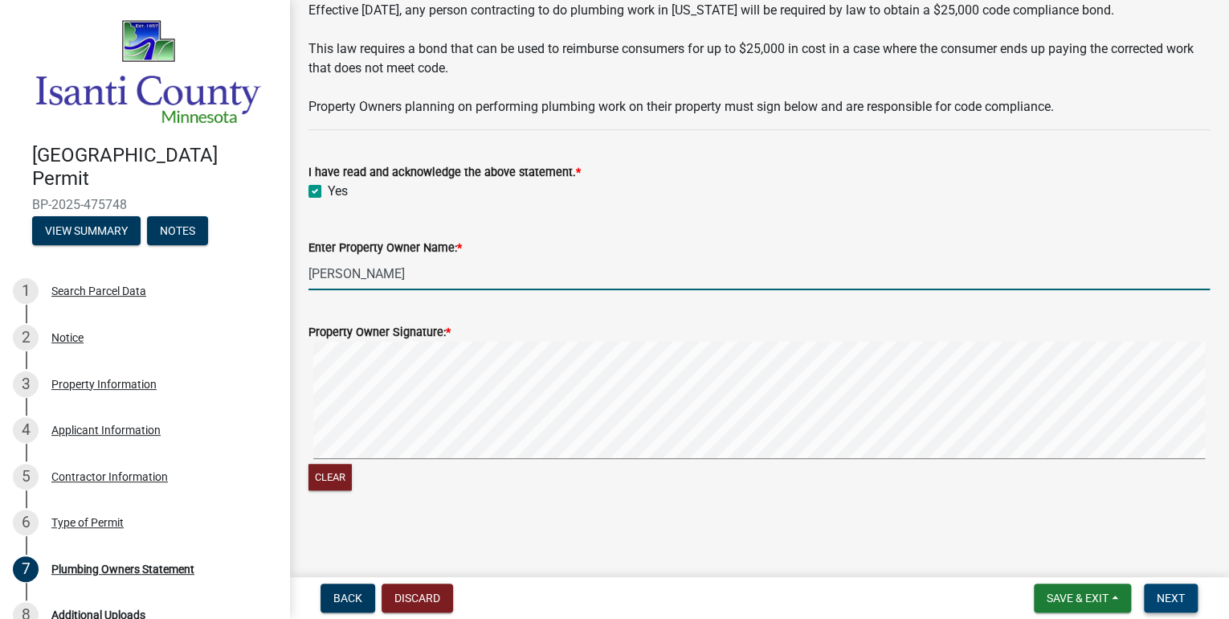
type input "[PERSON_NAME]"
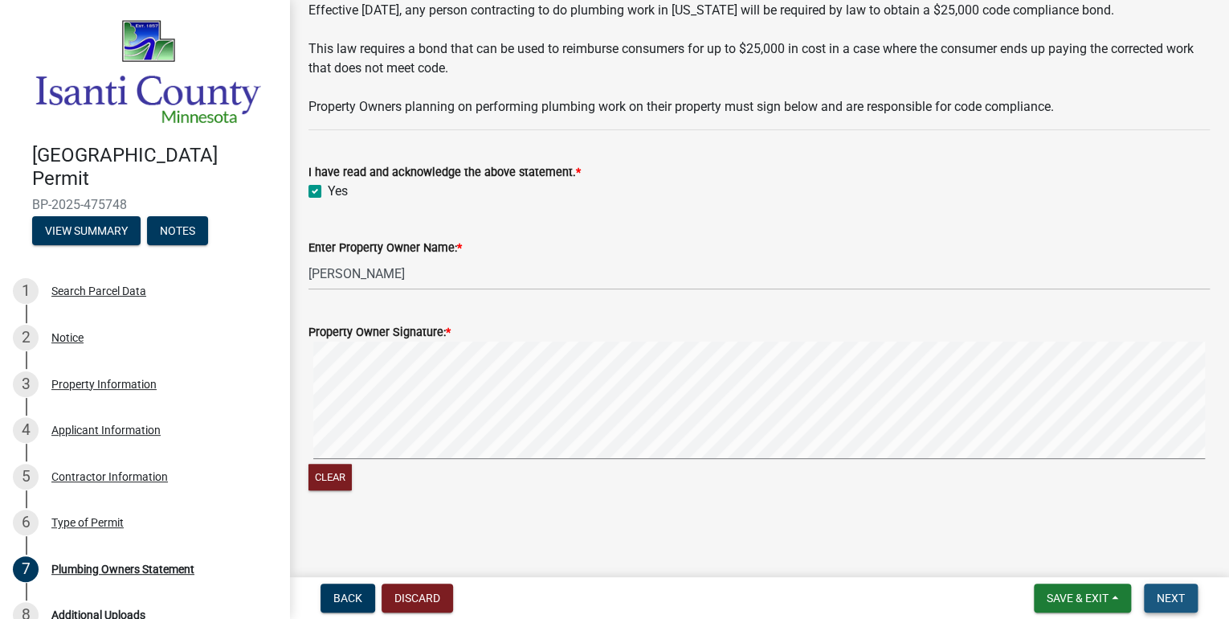
click at [1171, 599] on span "Next" at bounding box center [1171, 597] width 28 height 13
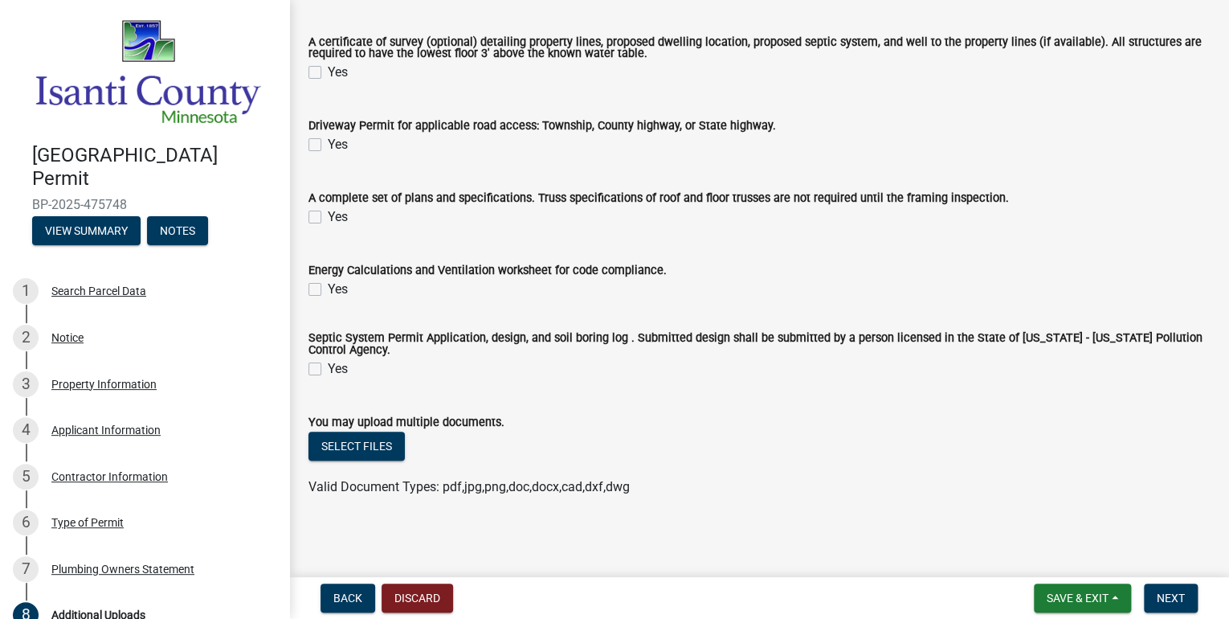
scroll to position [147, 0]
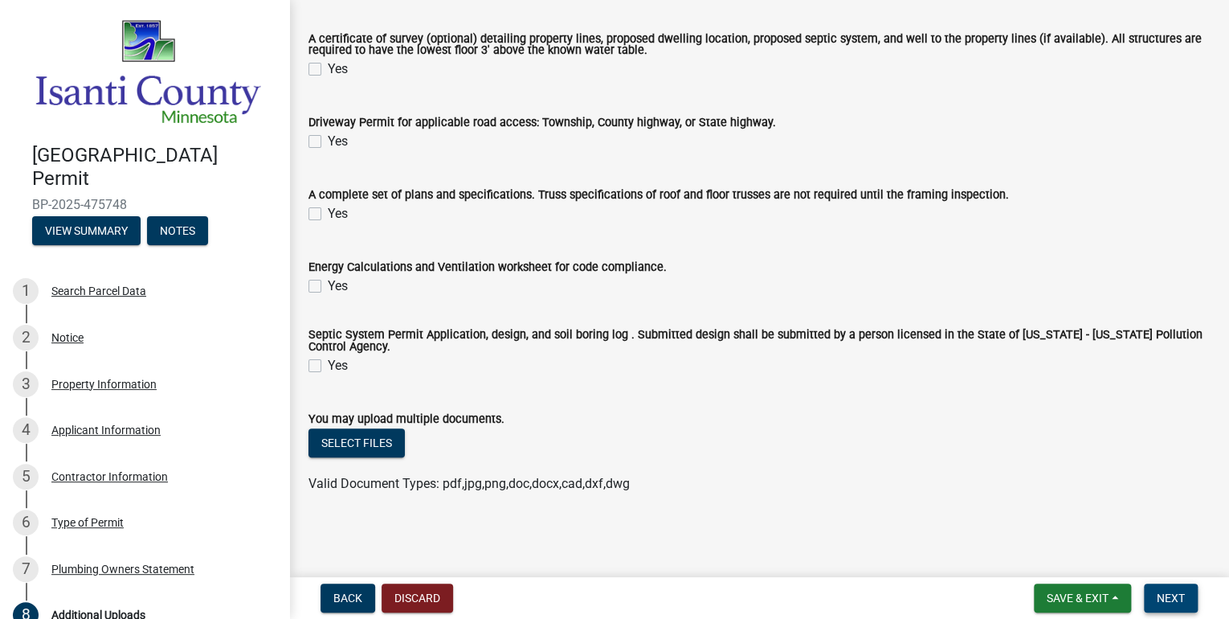
click at [1182, 601] on span "Next" at bounding box center [1171, 597] width 28 height 13
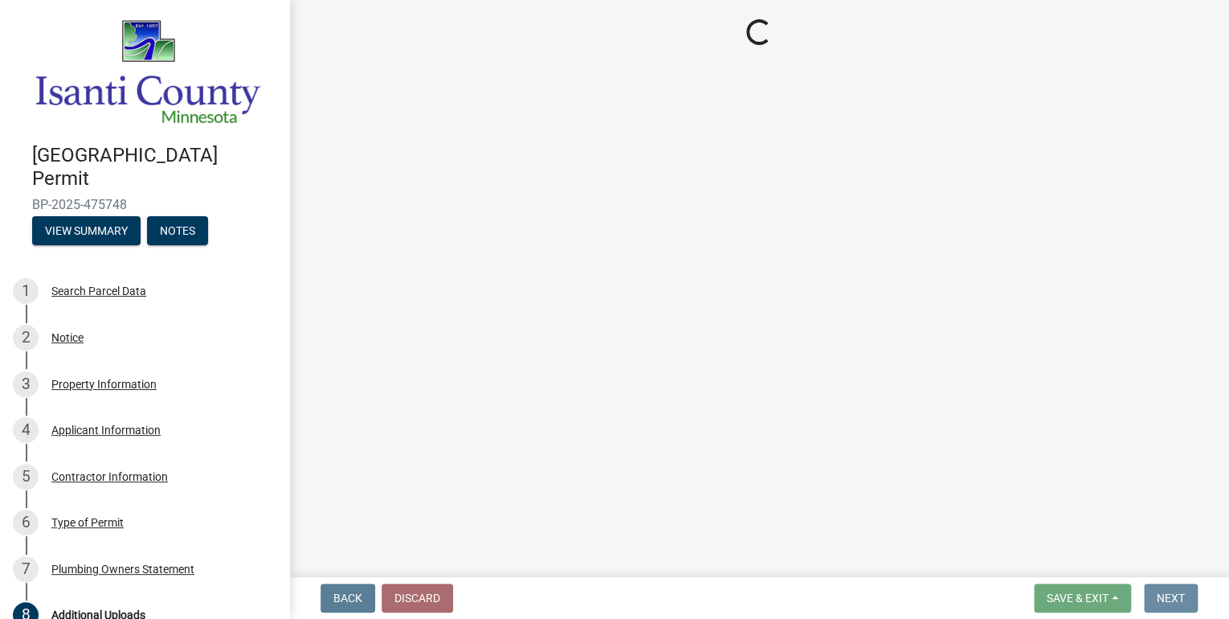
scroll to position [0, 0]
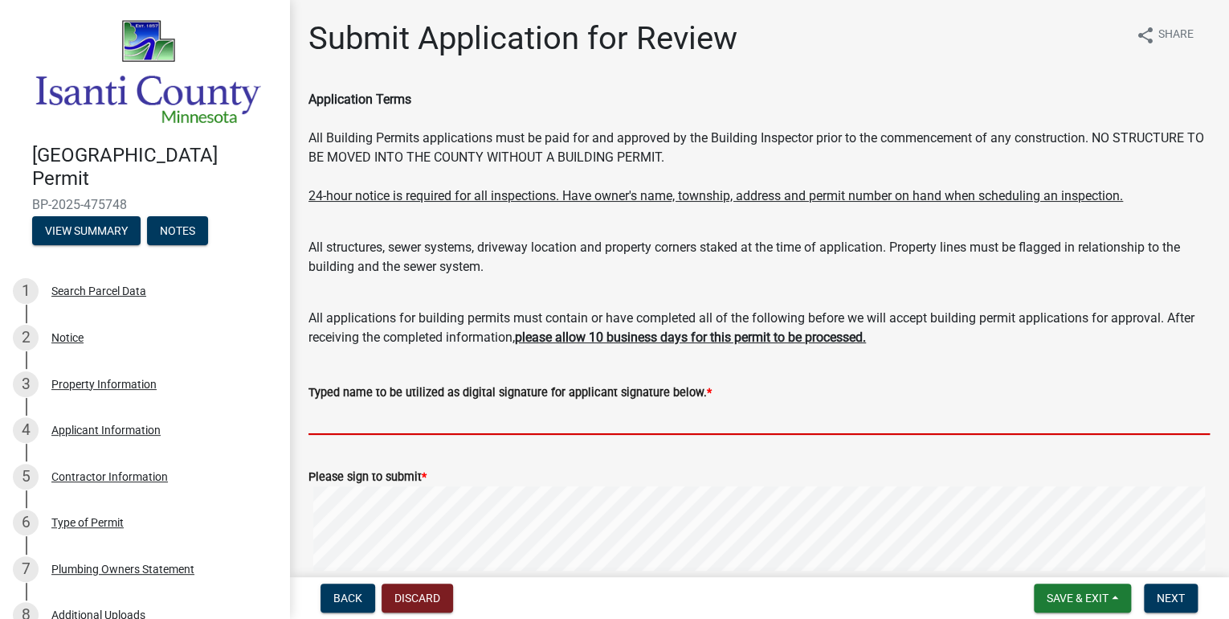
click at [395, 423] on input "Typed name to be utilized as digital signature for applicant signature below. *" at bounding box center [759, 418] width 901 height 33
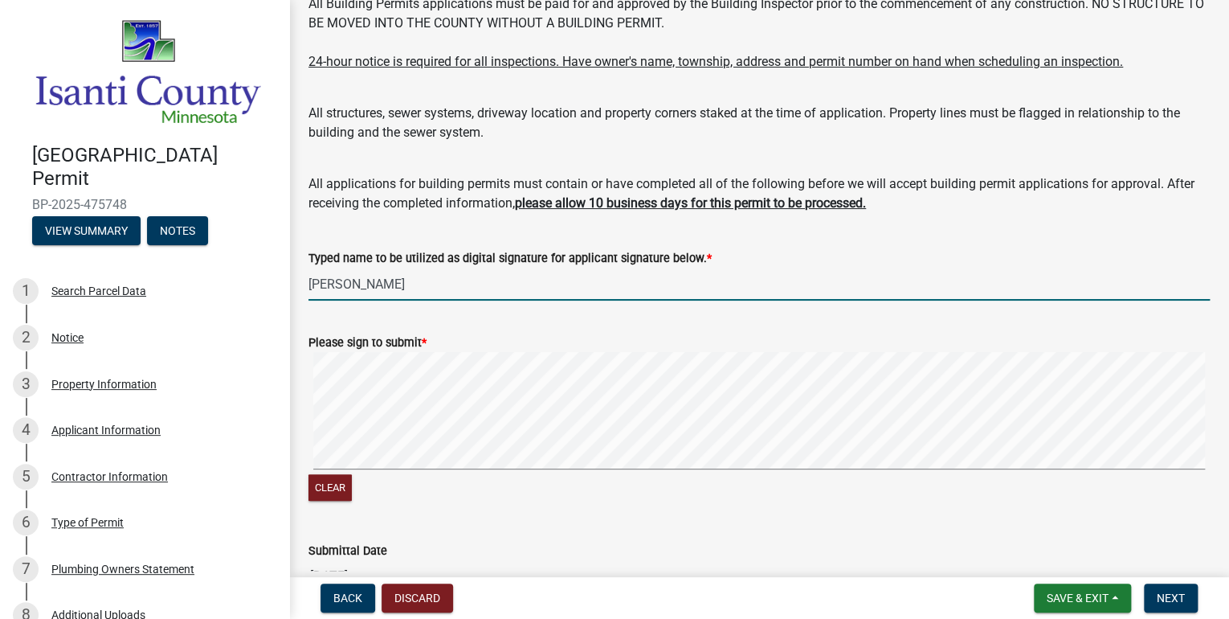
scroll to position [193, 0]
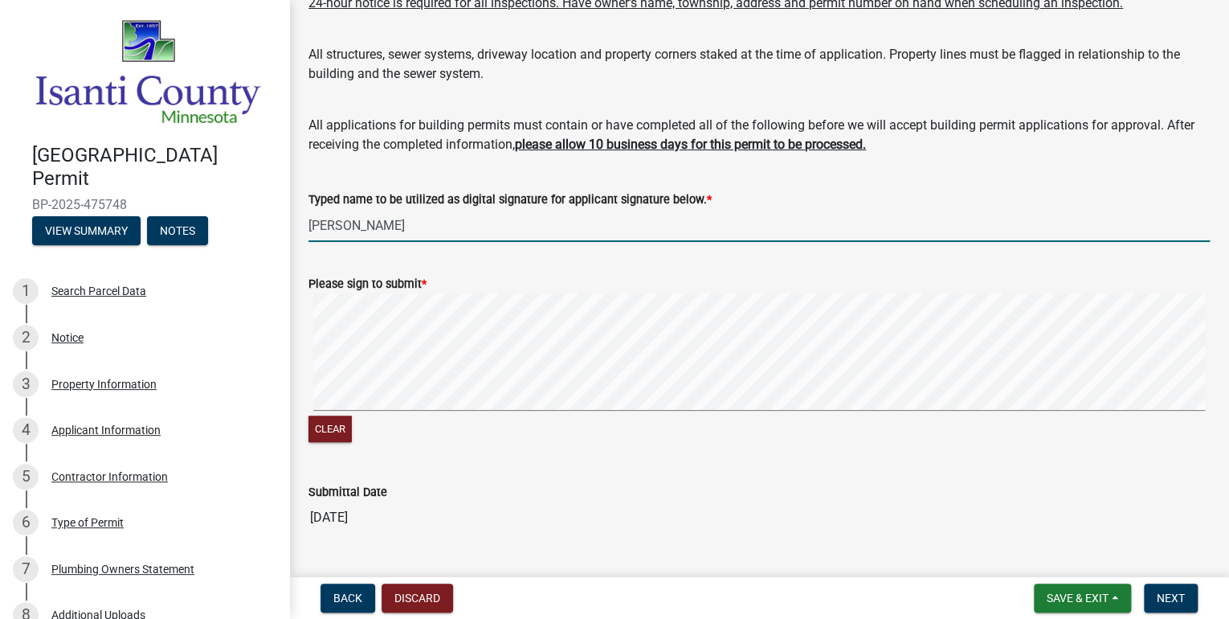
click at [640, 286] on form "Please sign to submit * Clear" at bounding box center [759, 350] width 901 height 190
type input "[PERSON_NAME]"
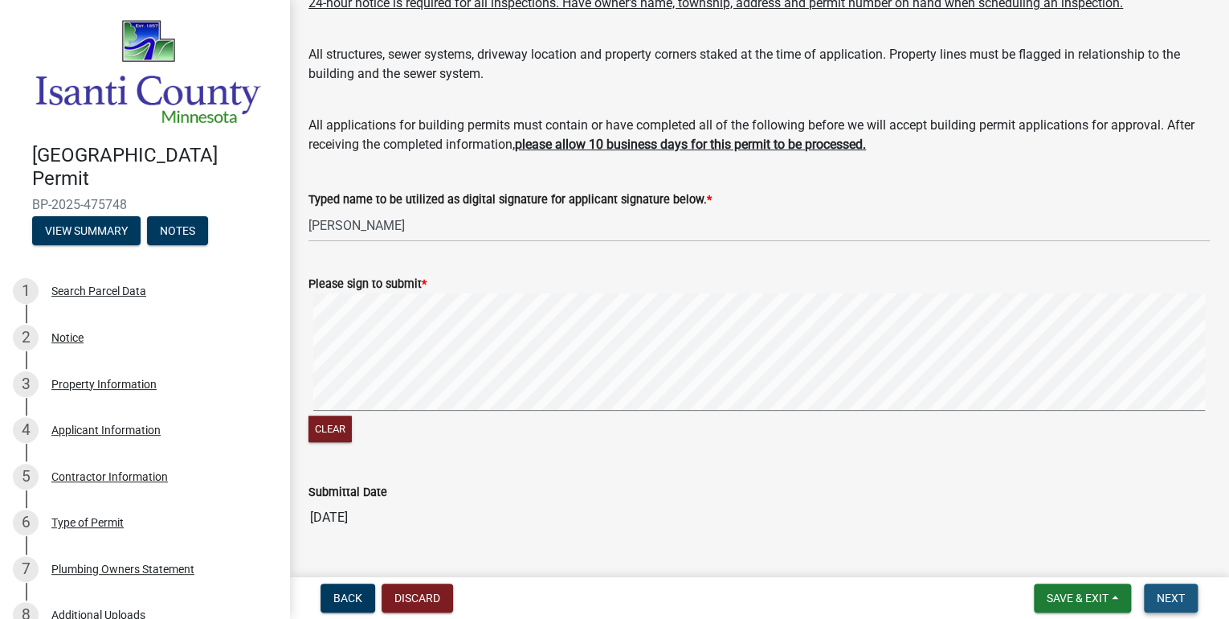
click at [1179, 594] on span "Next" at bounding box center [1171, 597] width 28 height 13
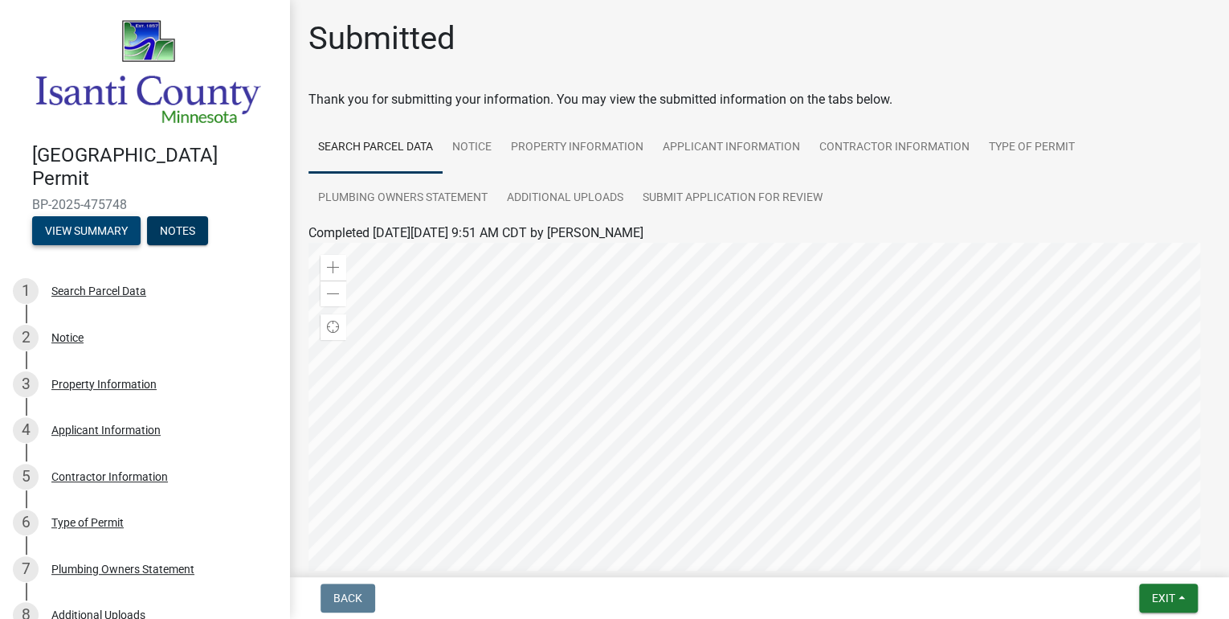
click at [80, 225] on button "View Summary" at bounding box center [86, 230] width 108 height 29
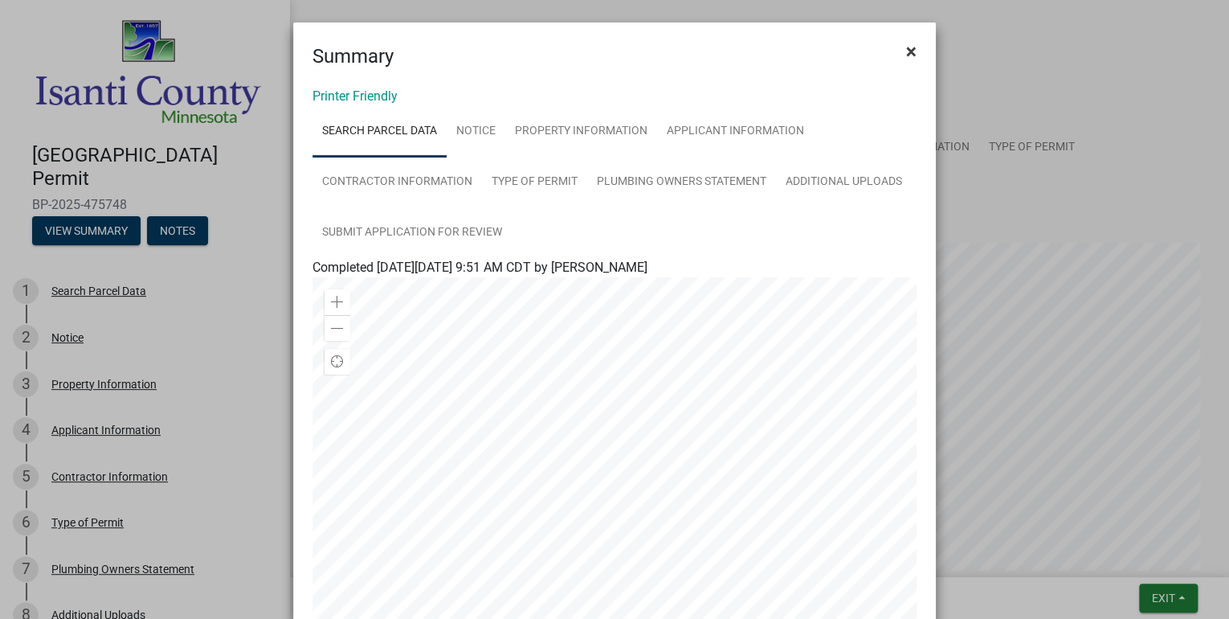
click at [911, 49] on span "×" at bounding box center [911, 51] width 10 height 22
